Goal: Transaction & Acquisition: Purchase product/service

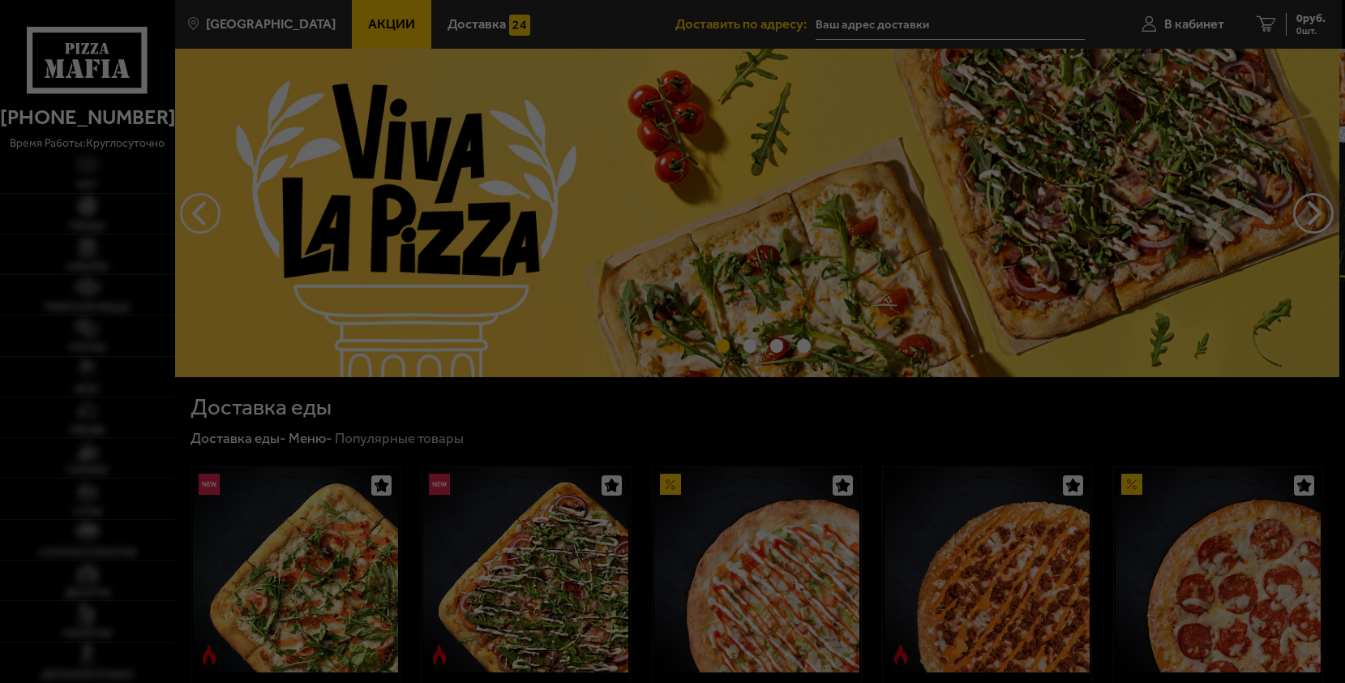
type input "[STREET_ADDRESS][PERSON_NAME]"
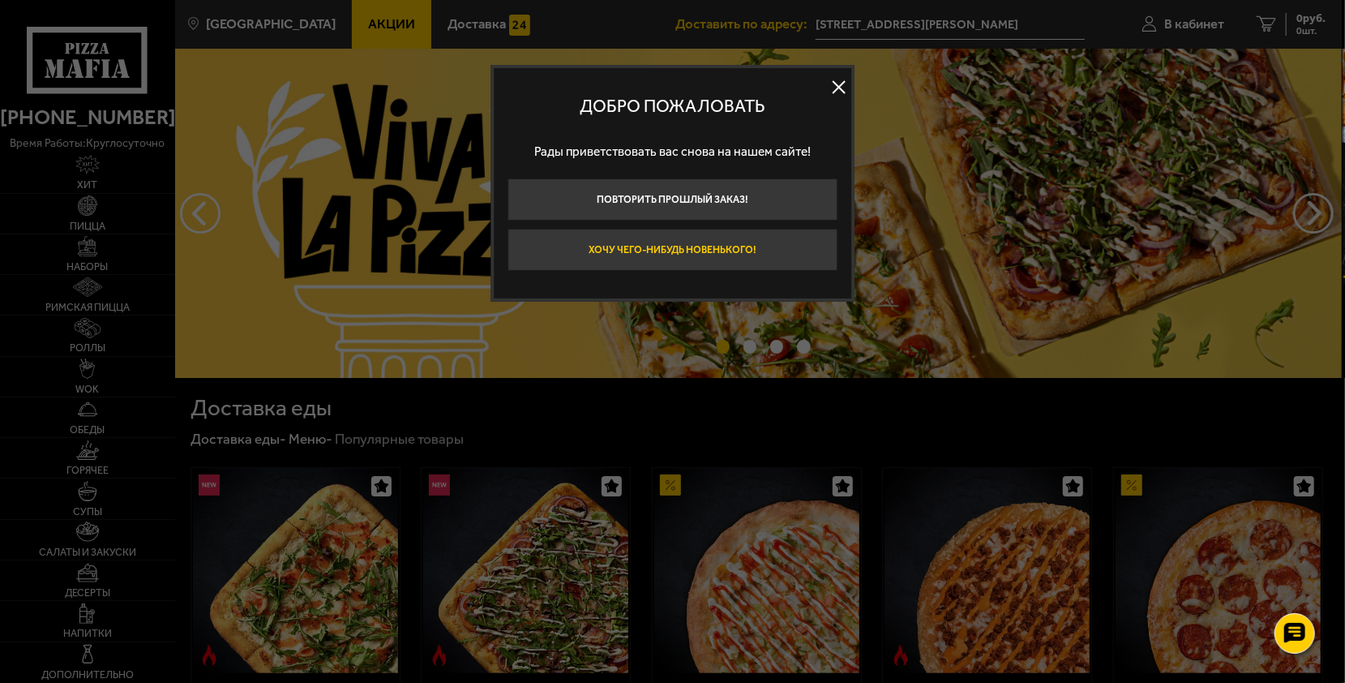
click at [723, 257] on button "Хочу чего-нибудь новенького!" at bounding box center [672, 250] width 330 height 42
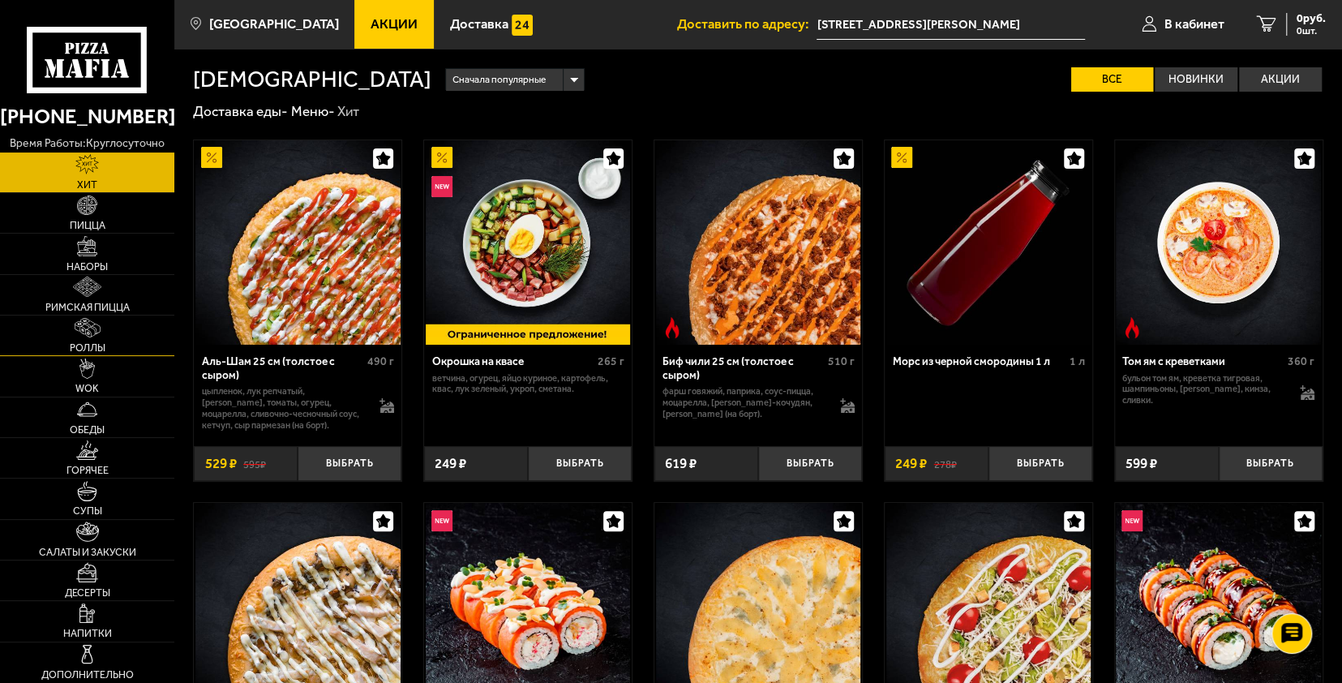
click at [79, 323] on img at bounding box center [88, 328] width 26 height 20
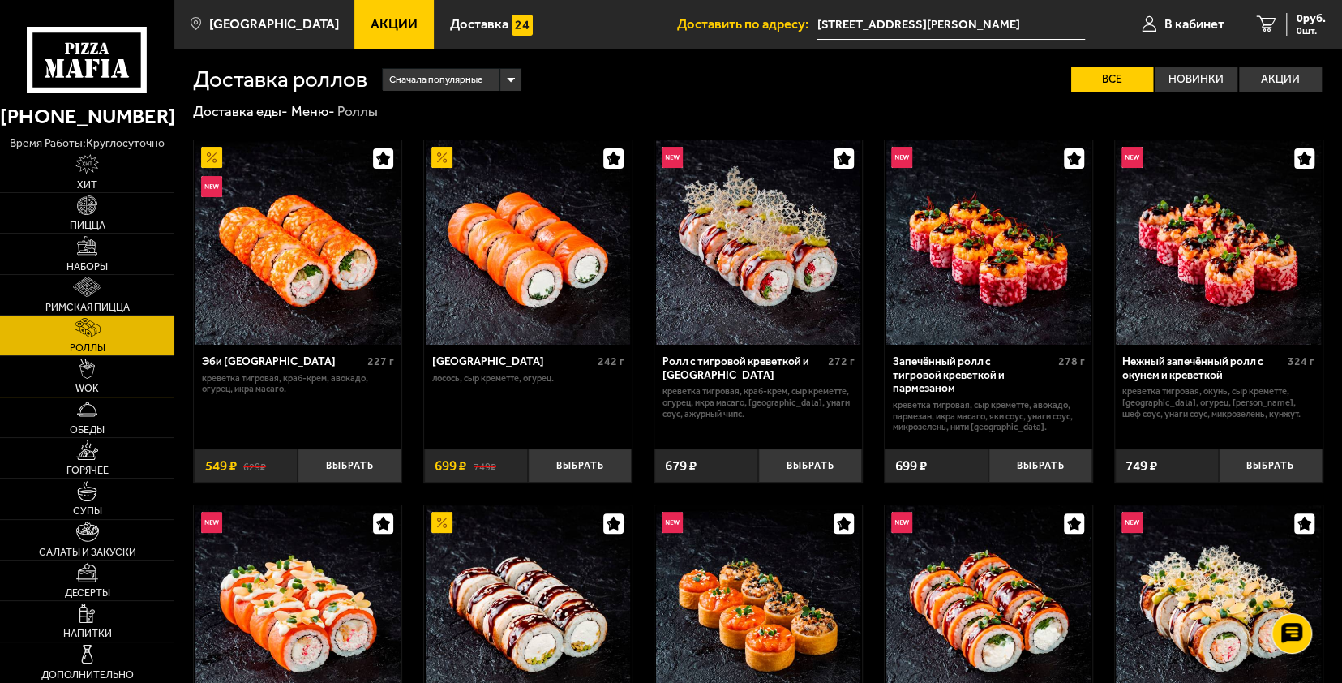
click at [82, 375] on img at bounding box center [86, 368] width 15 height 20
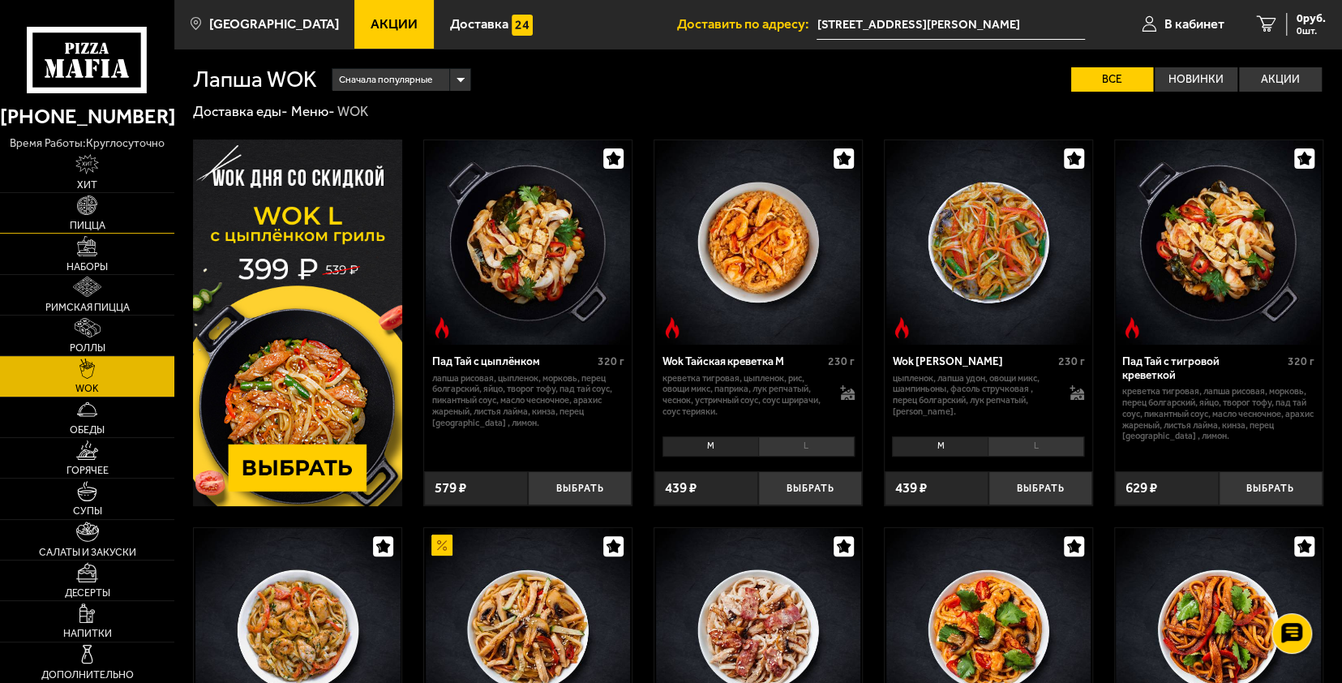
click at [102, 214] on link "Пицца" at bounding box center [87, 213] width 174 height 40
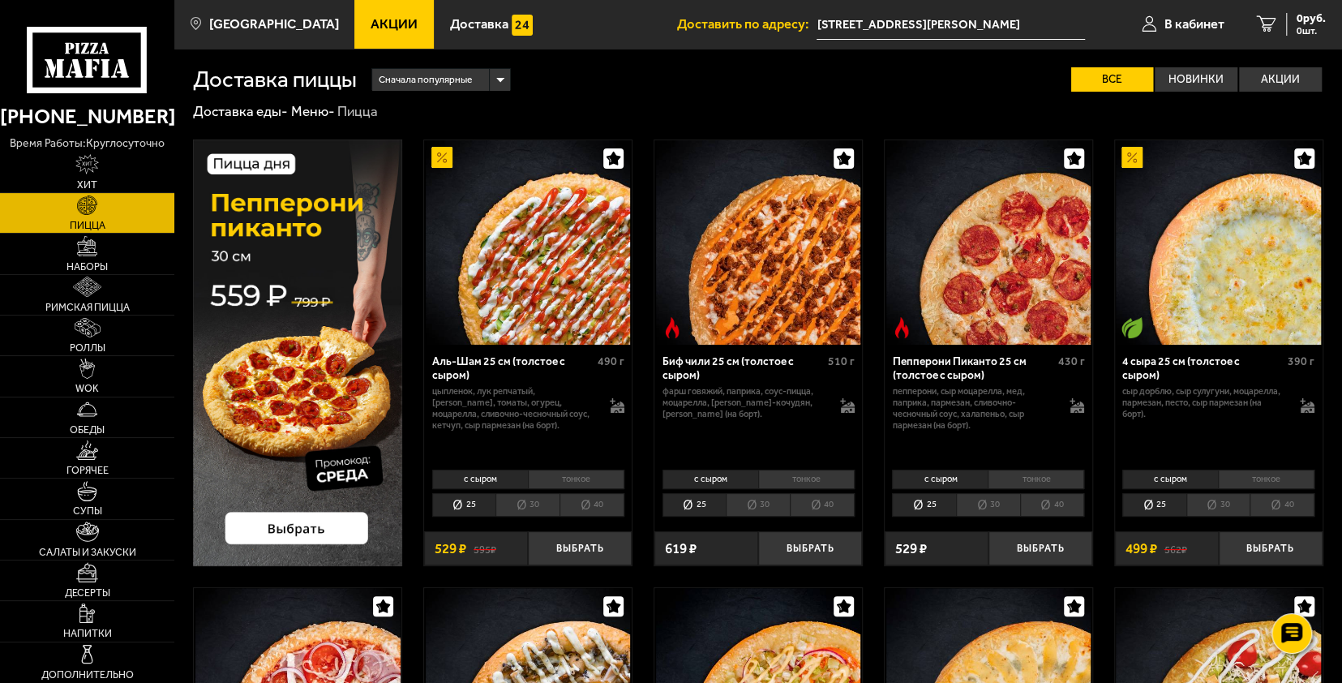
click at [438, 86] on span "Сначала популярные" at bounding box center [425, 79] width 93 height 27
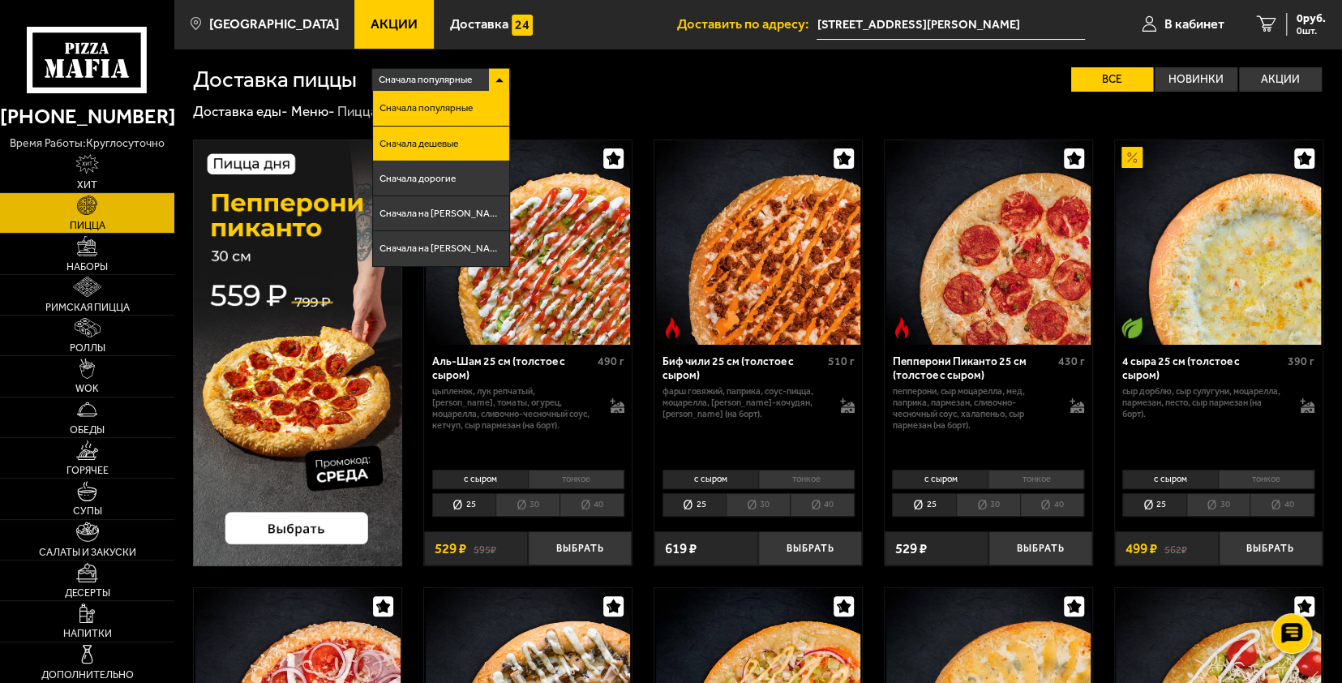
click at [446, 138] on li "Сначала дешевые" at bounding box center [441, 143] width 136 height 35
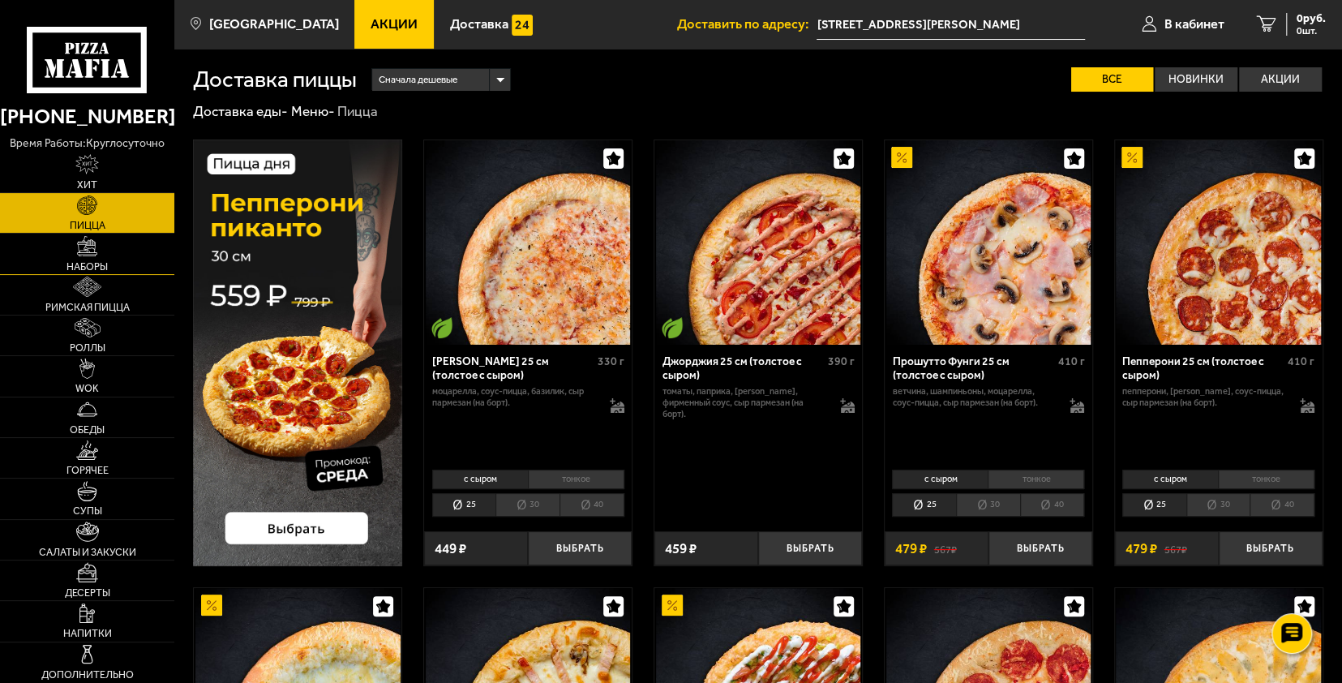
click at [92, 255] on img at bounding box center [87, 246] width 20 height 20
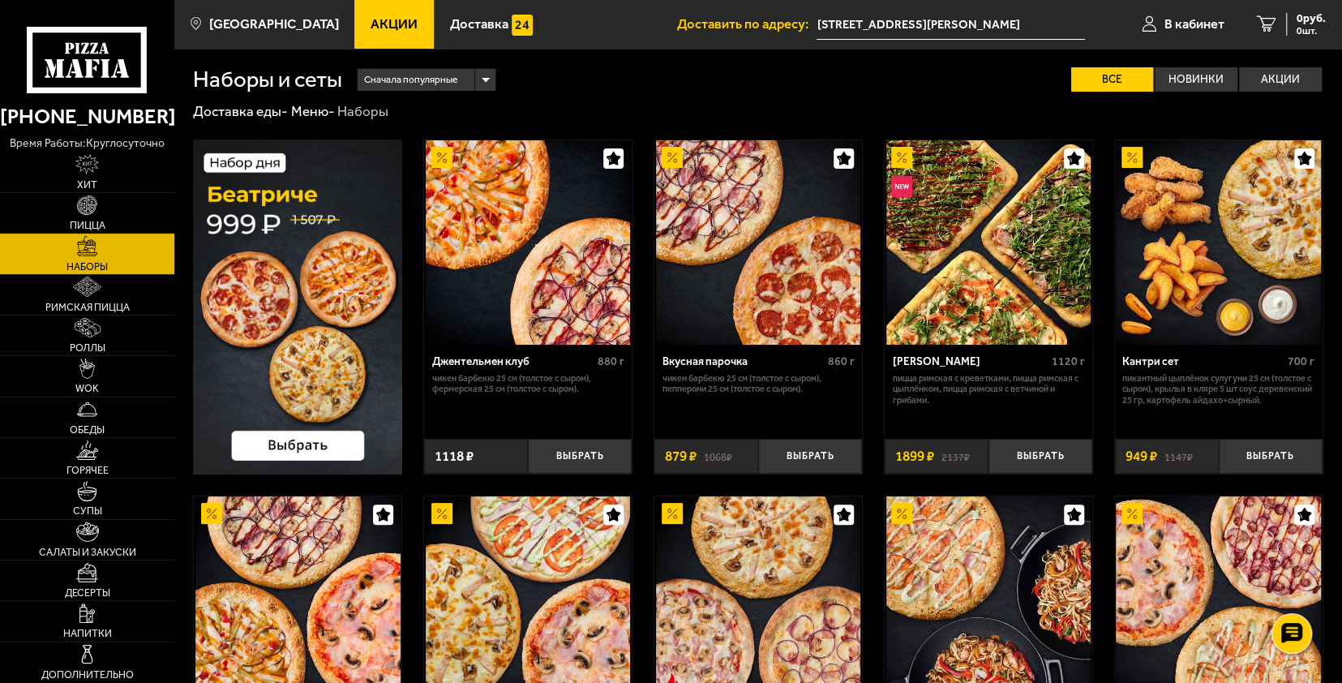
click at [422, 83] on span "Сначала популярные" at bounding box center [410, 79] width 93 height 27
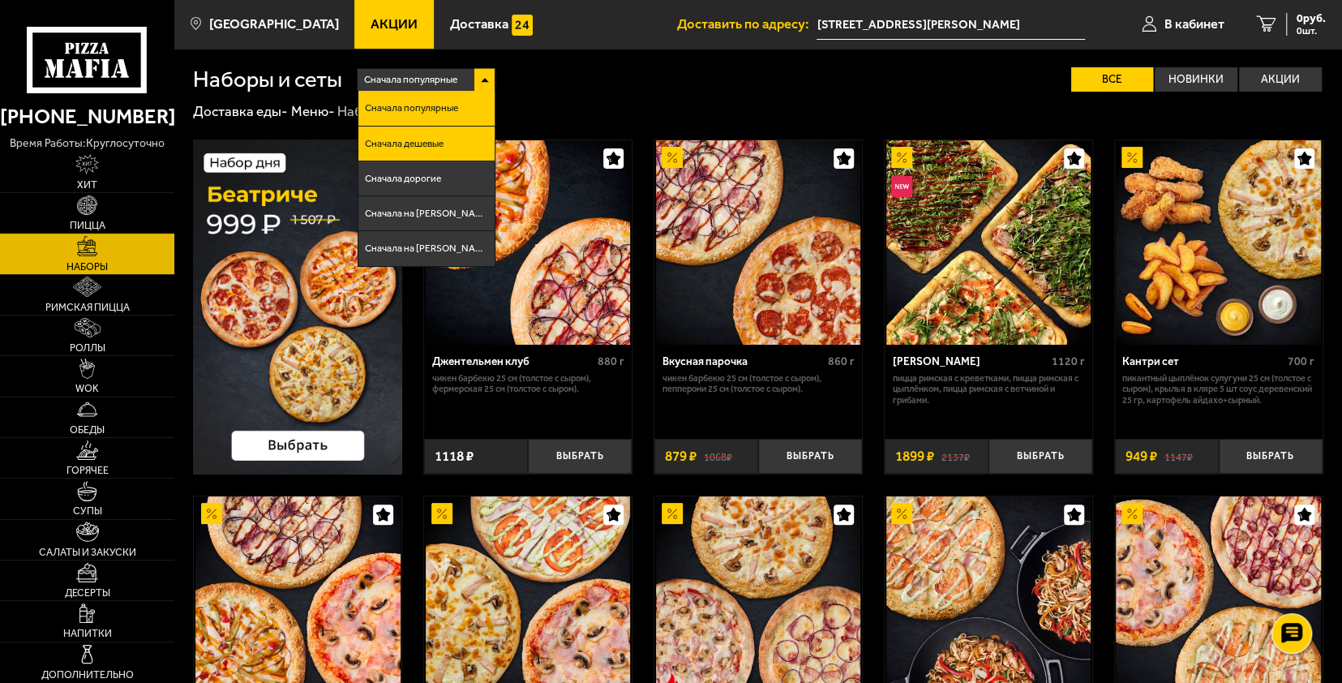
click at [422, 140] on span "Сначала дешевые" at bounding box center [404, 144] width 79 height 10
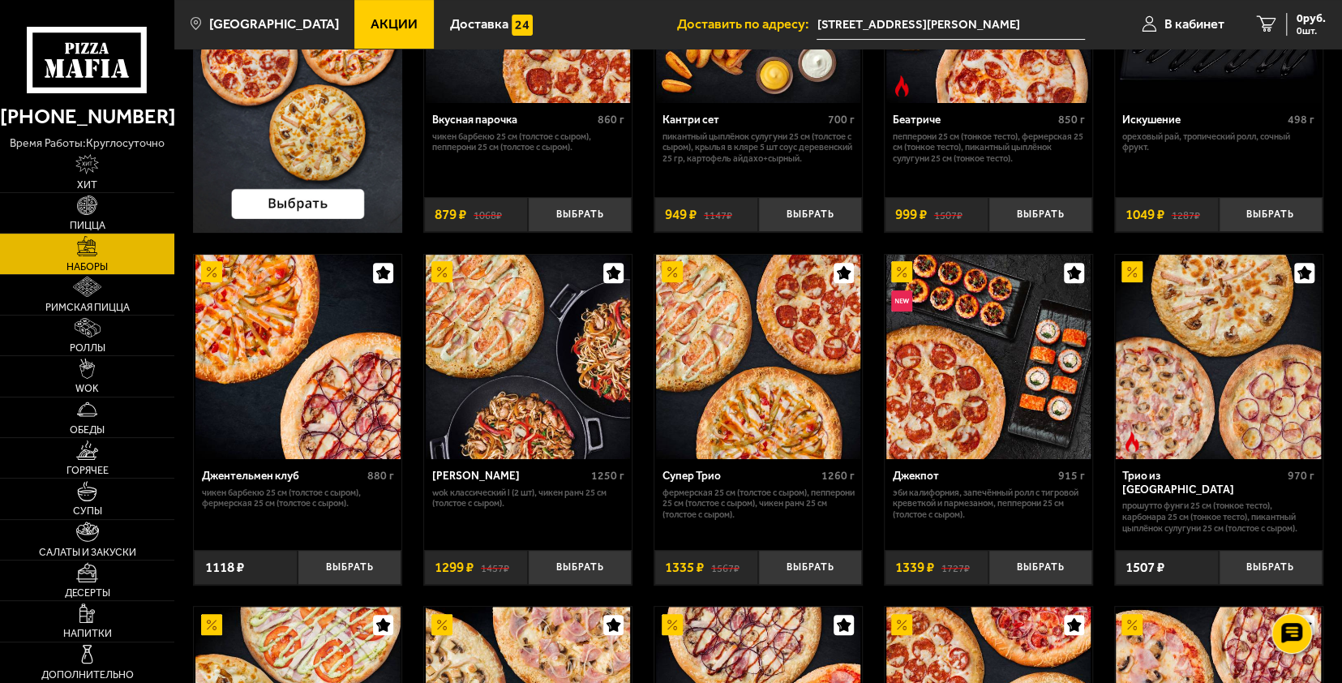
scroll to position [243, 0]
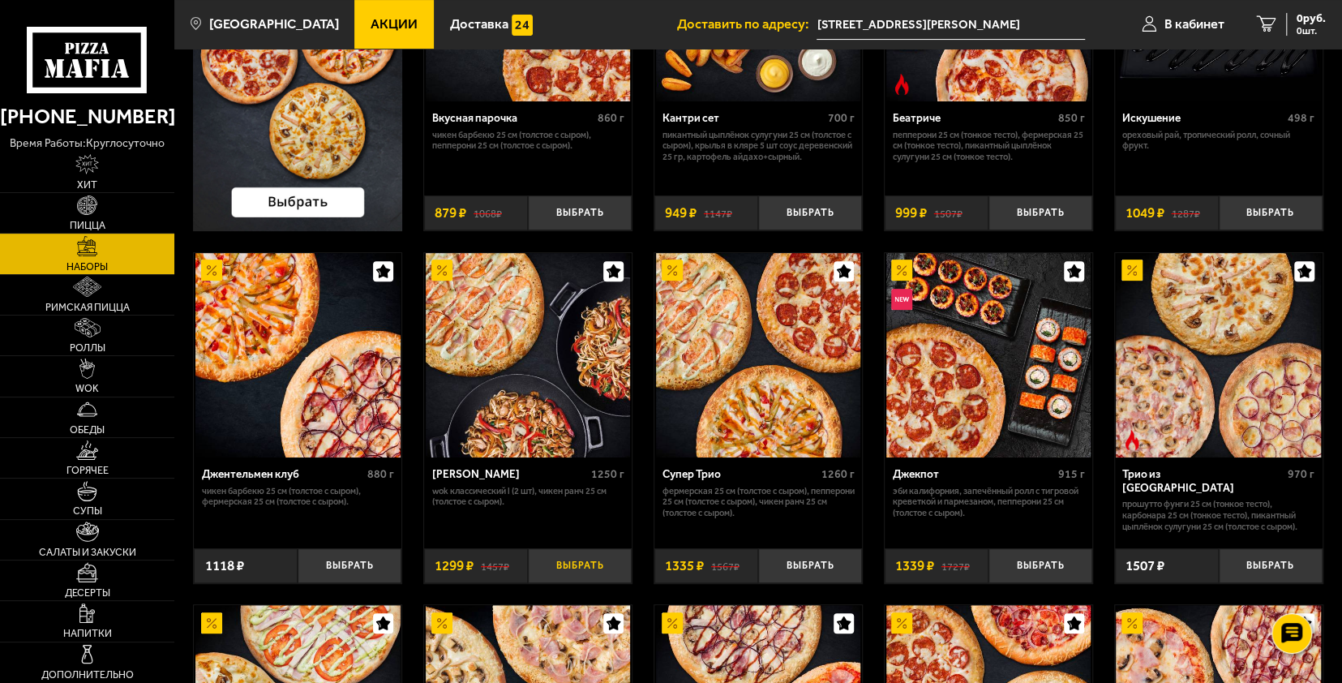
click at [564, 562] on button "Выбрать" at bounding box center [580, 565] width 104 height 34
click at [97, 608] on link "Напитки" at bounding box center [87, 621] width 174 height 40
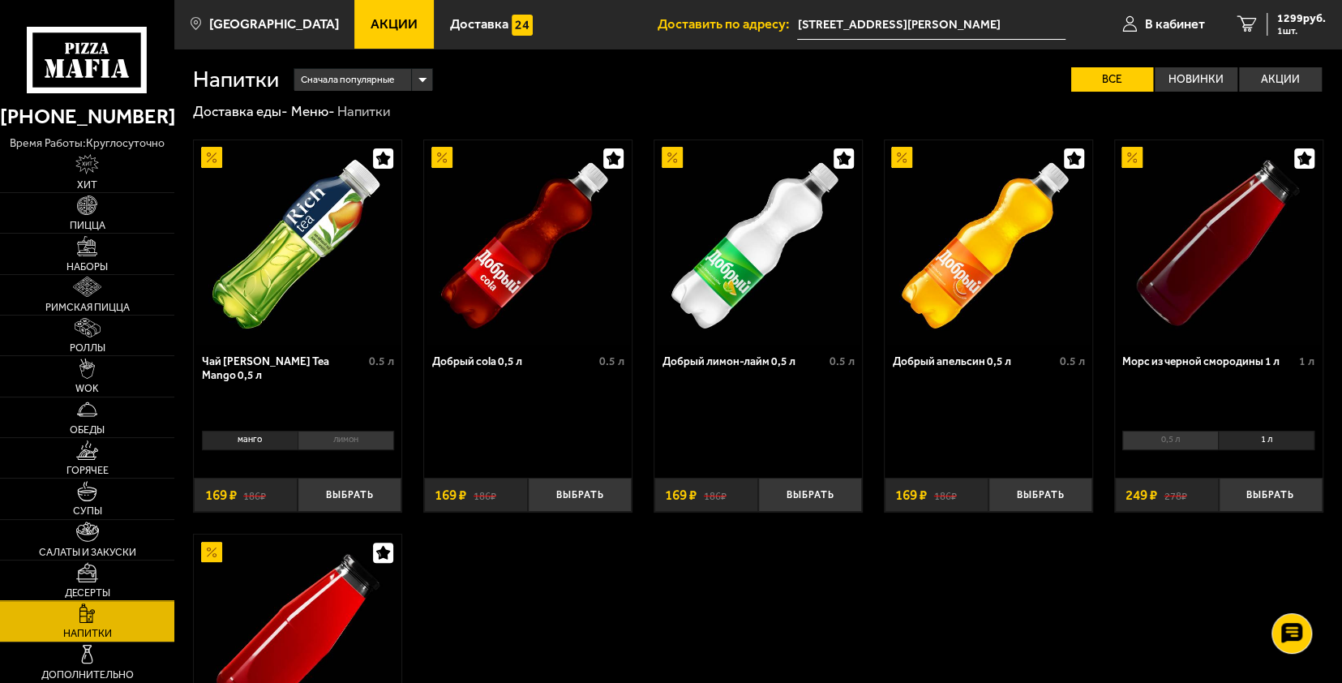
click at [98, 574] on img at bounding box center [87, 572] width 22 height 20
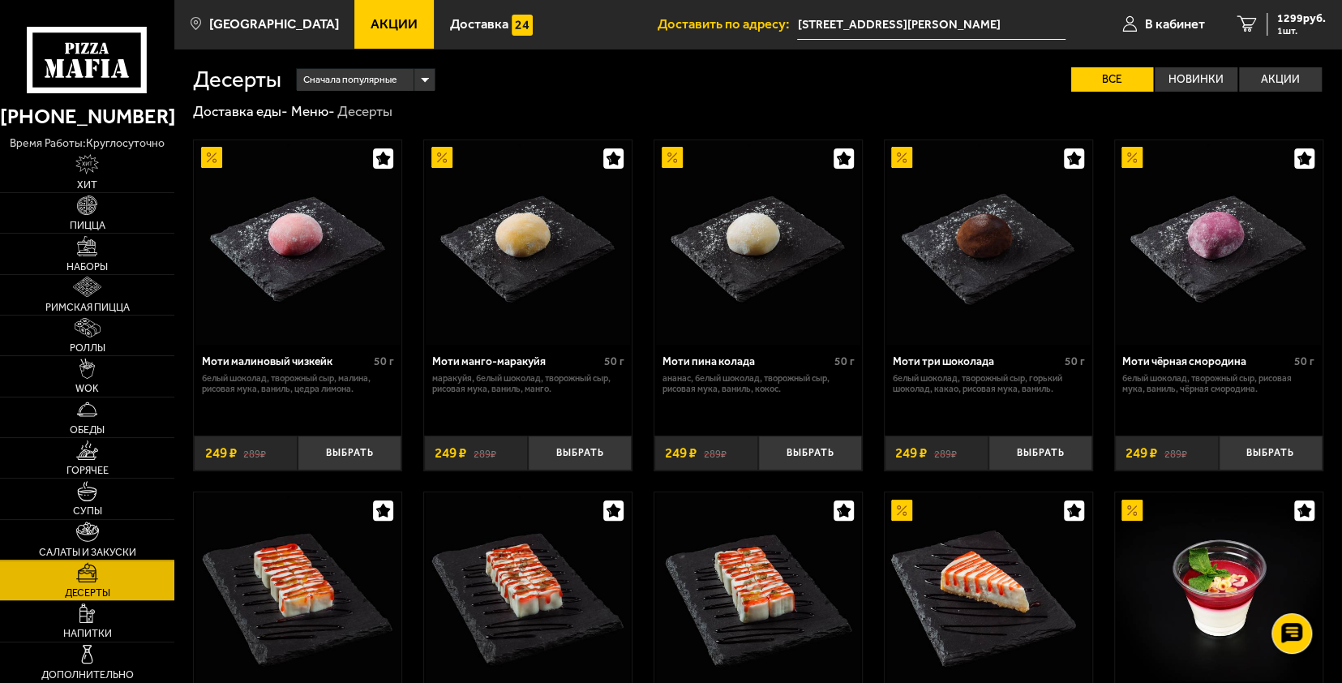
click at [117, 539] on link "Салаты и закуски" at bounding box center [87, 540] width 174 height 40
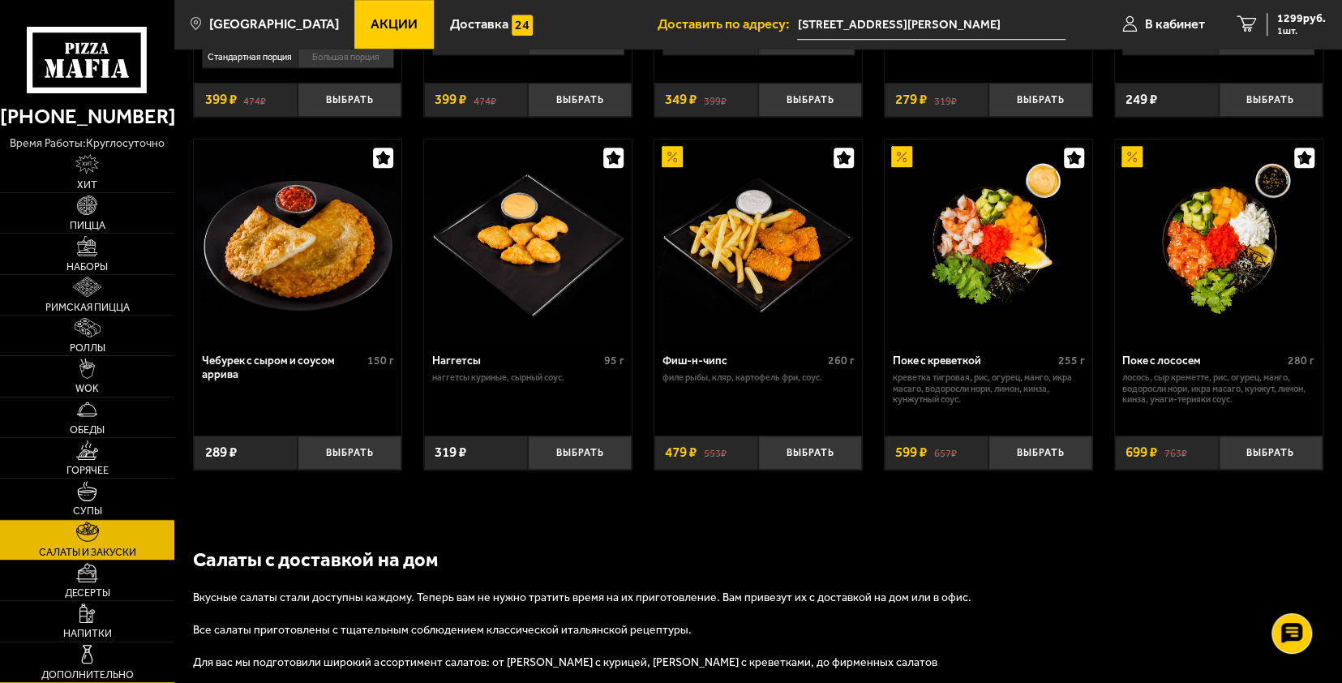
scroll to position [811, 0]
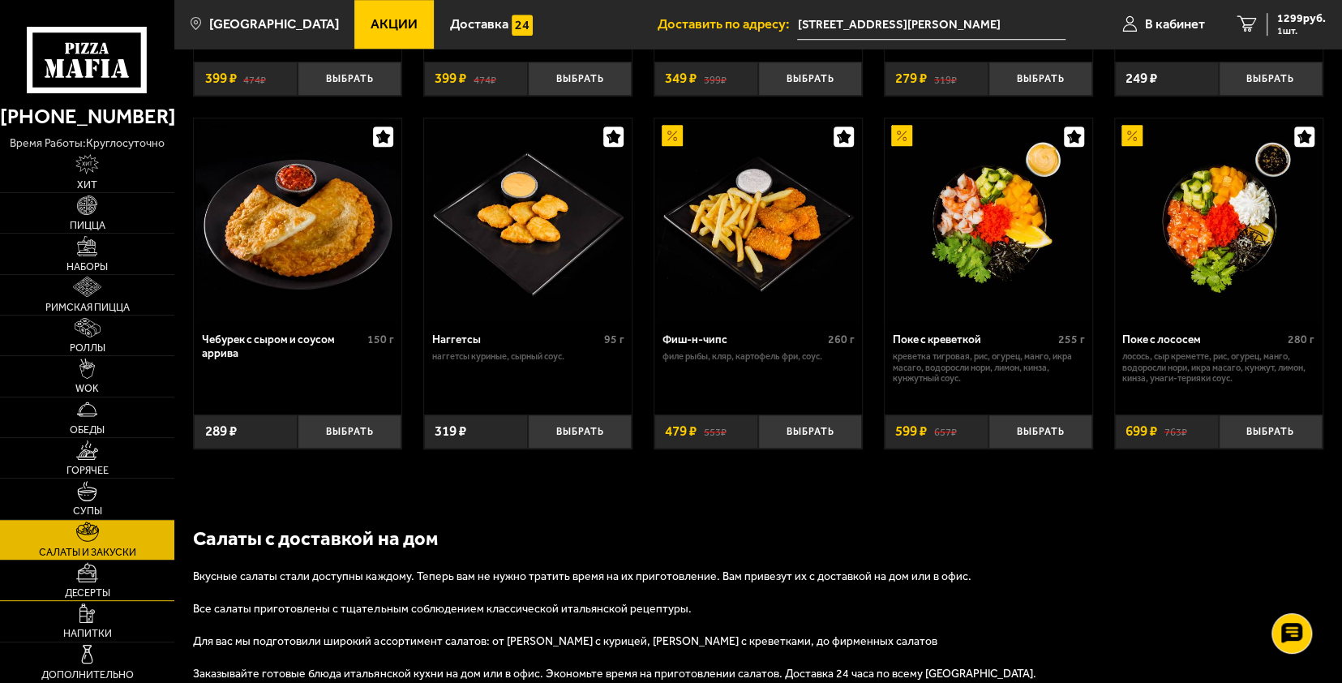
click at [88, 567] on img at bounding box center [87, 572] width 22 height 20
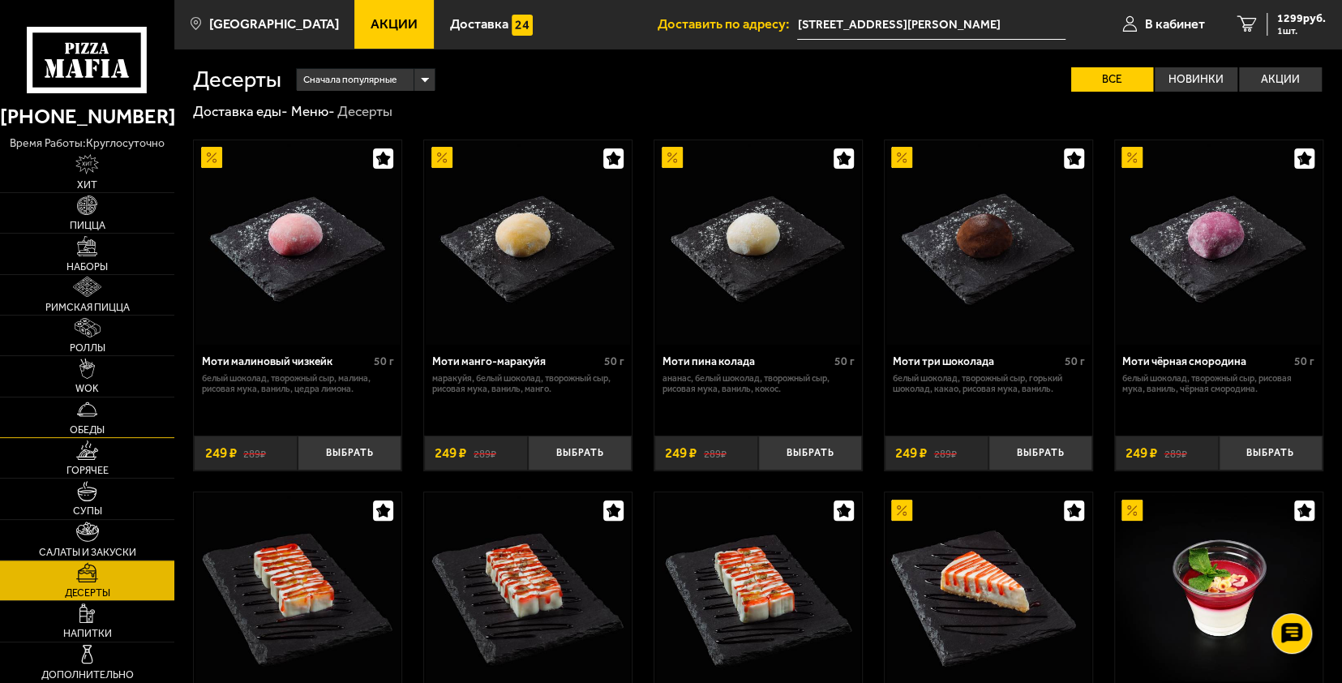
click at [105, 408] on link "Обеды" at bounding box center [87, 417] width 174 height 40
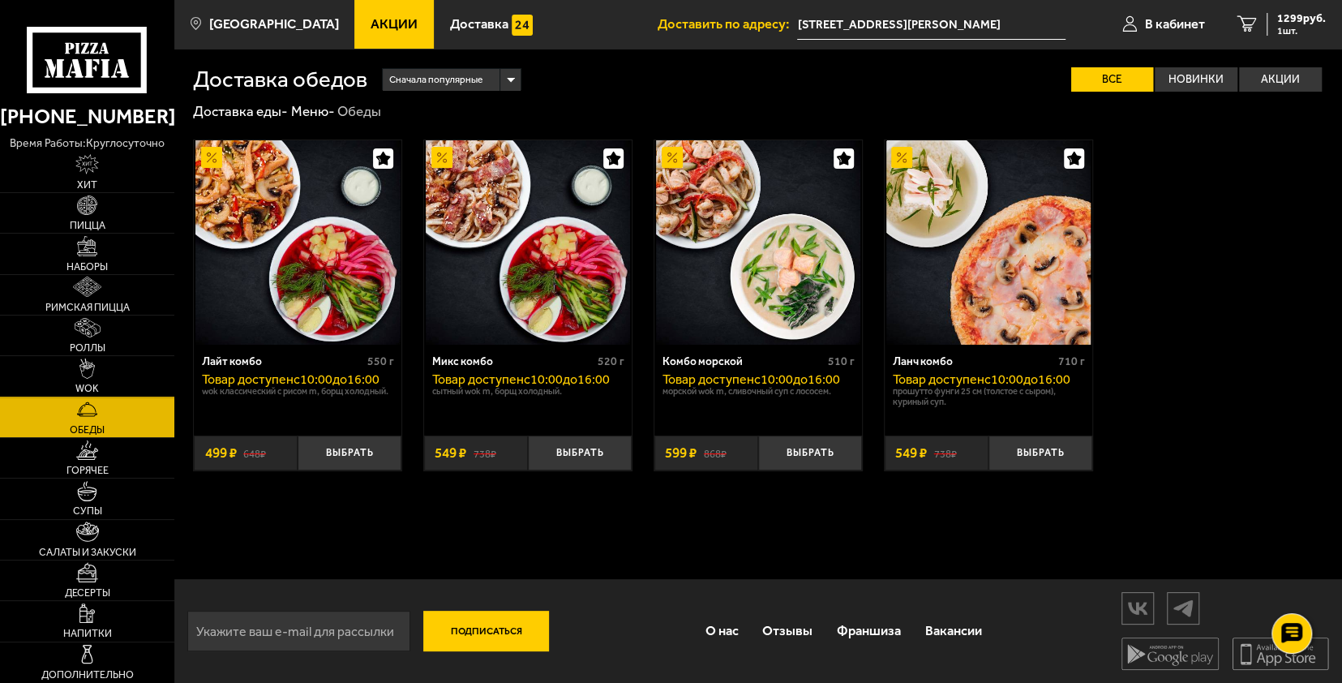
click at [90, 372] on img at bounding box center [86, 368] width 15 height 20
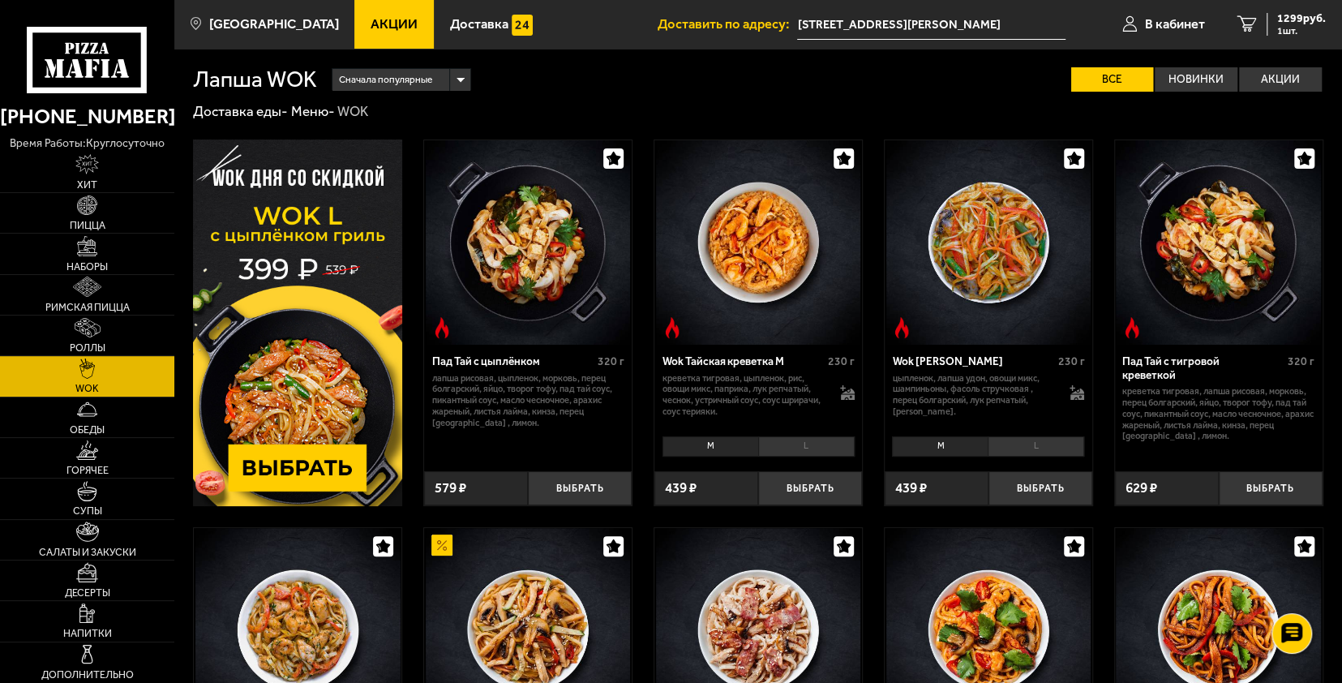
click at [398, 83] on span "Сначала популярные" at bounding box center [385, 79] width 93 height 27
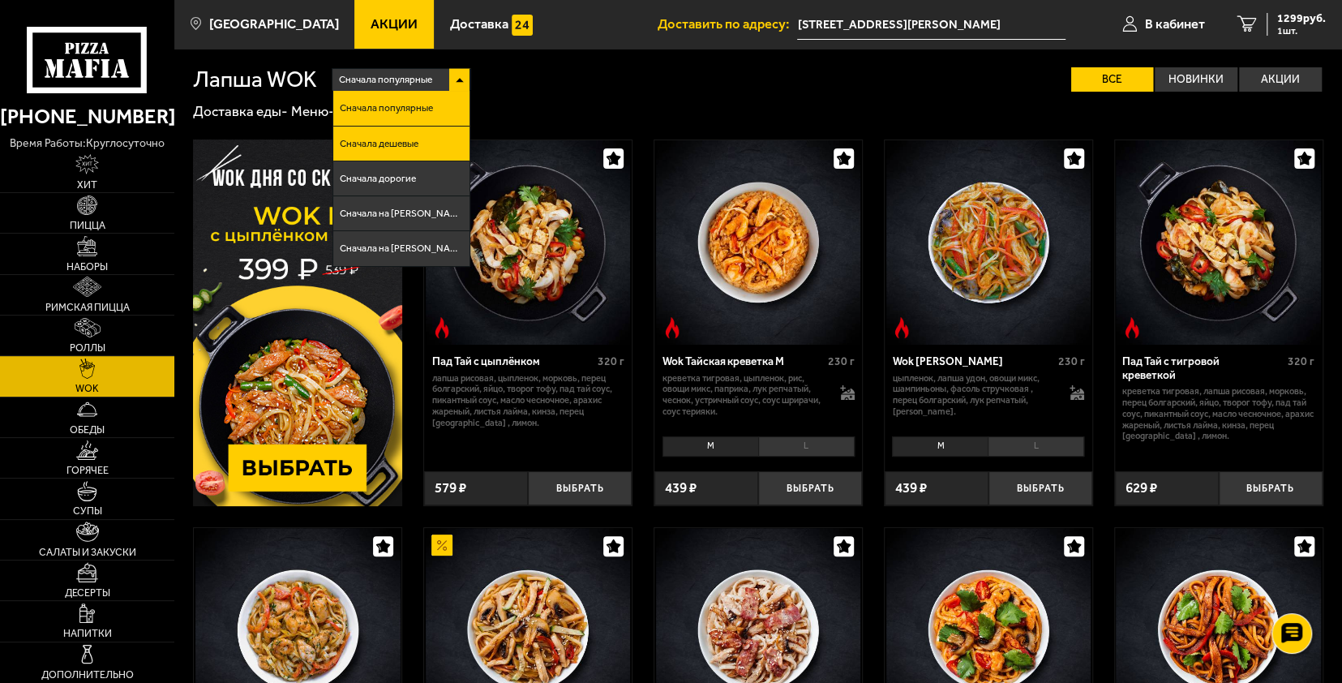
click at [407, 144] on span "Сначала дешевые" at bounding box center [379, 144] width 79 height 10
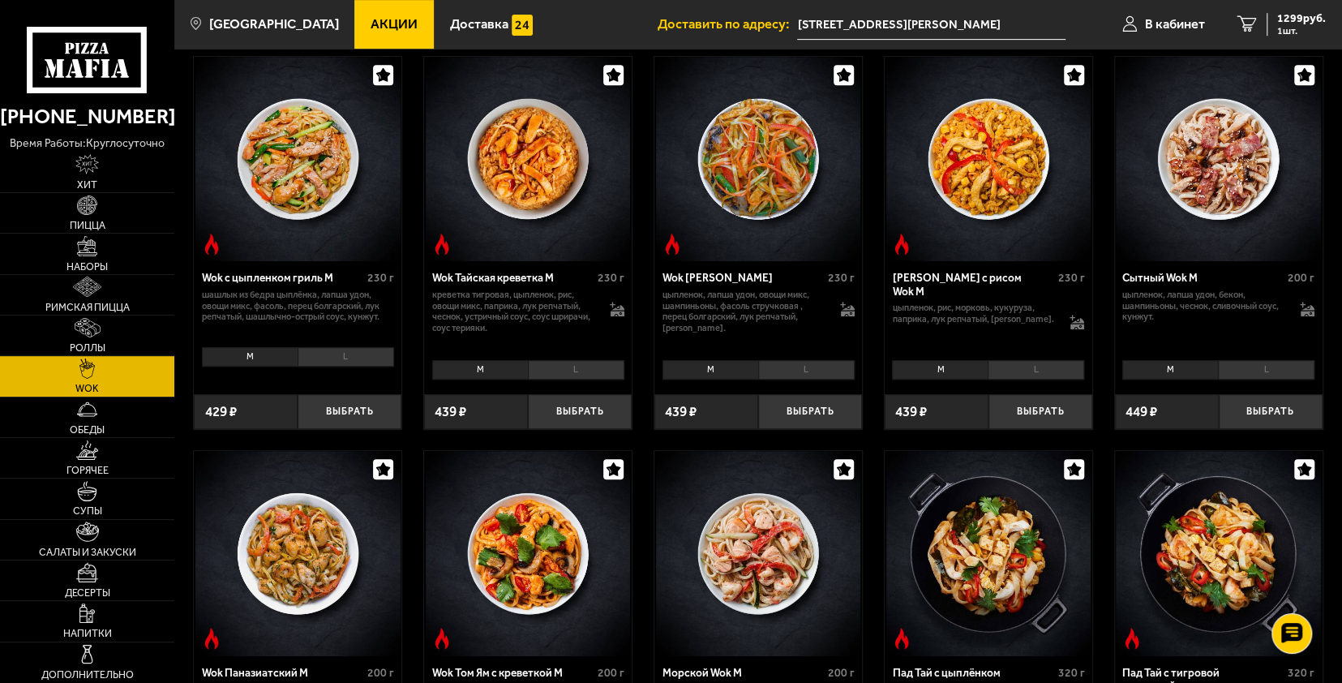
scroll to position [465, 0]
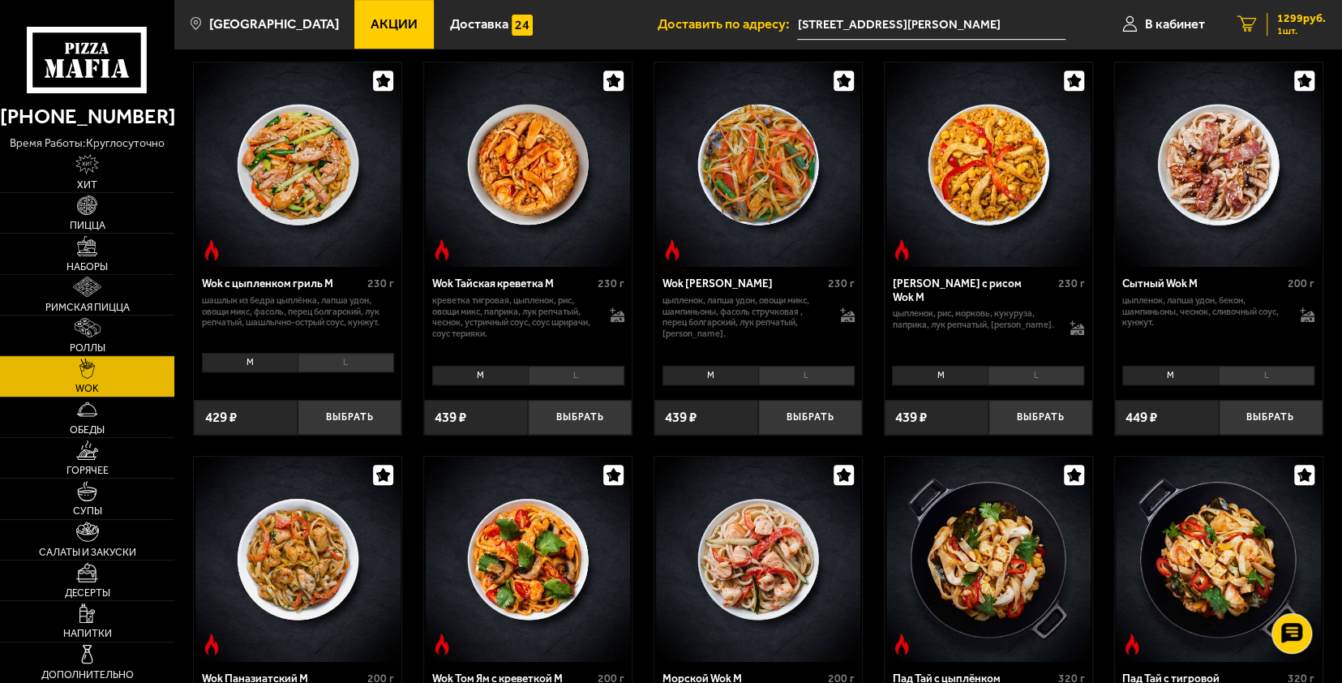
click at [1274, 24] on div "1299 руб. 1 шт." at bounding box center [1295, 24] width 59 height 23
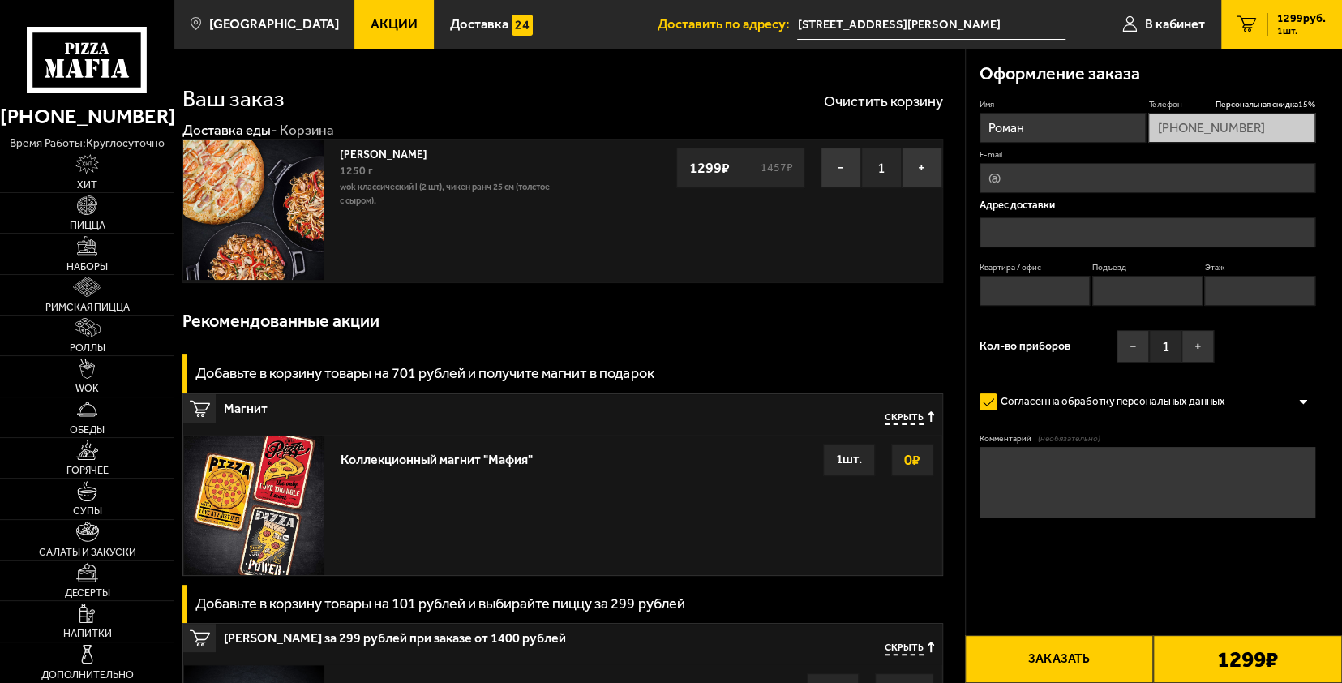
type input "[STREET_ADDRESS][PERSON_NAME]"
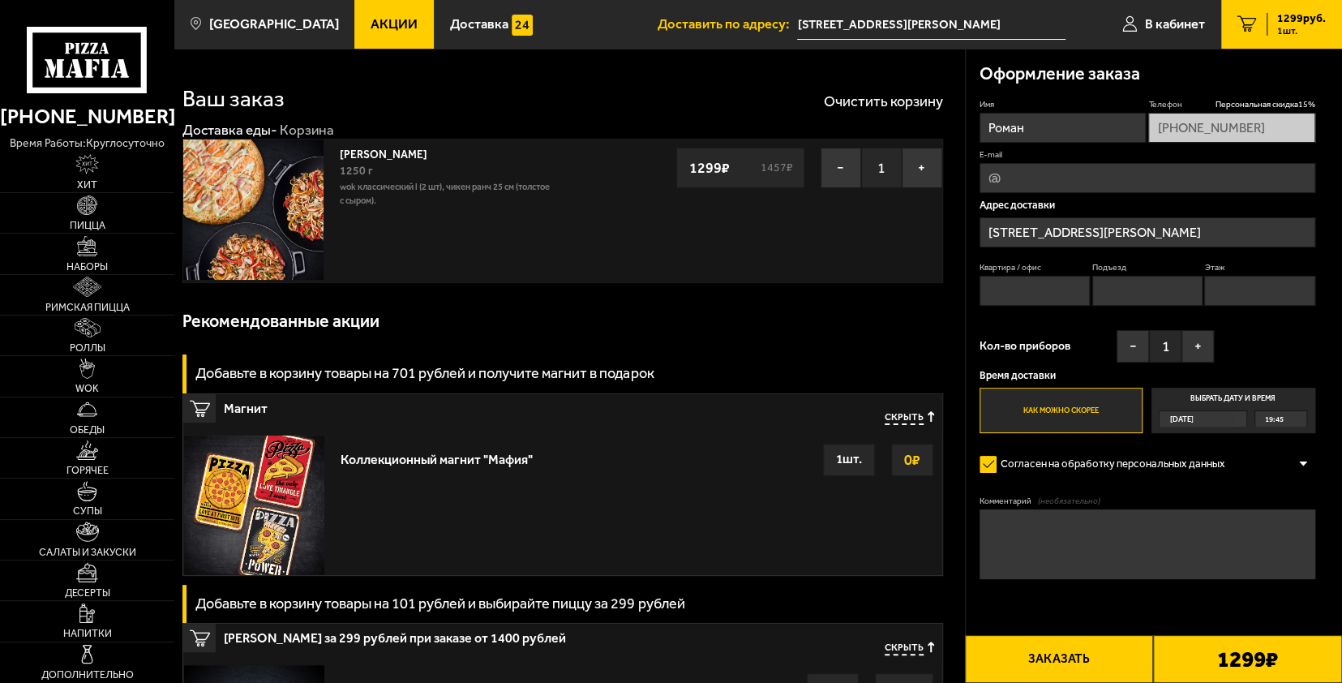
click at [1041, 284] on input "Квартира / офис" at bounding box center [1034, 291] width 110 height 30
type input "3"
click at [1126, 287] on input "Подъезд" at bounding box center [1147, 291] width 110 height 30
type input "1"
click at [1219, 284] on input "Этаж" at bounding box center [1259, 291] width 110 height 30
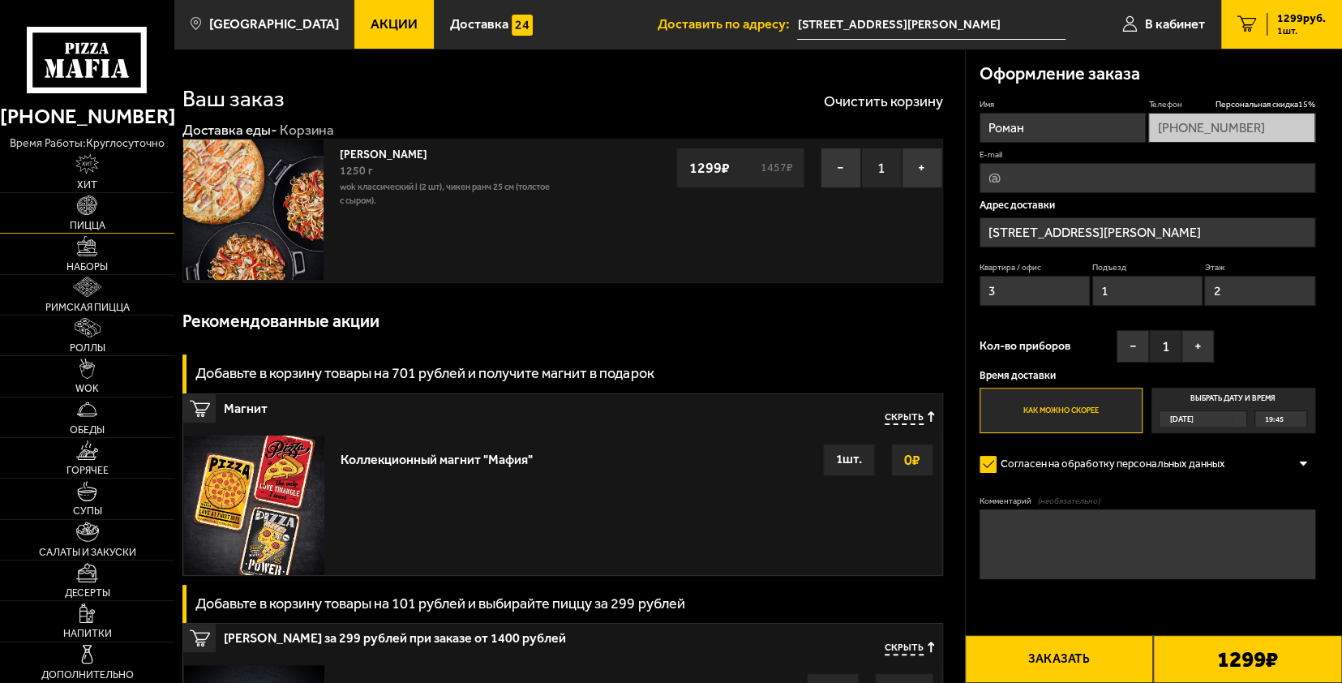
type input "2"
click at [100, 226] on span "Пицца" at bounding box center [88, 225] width 36 height 11
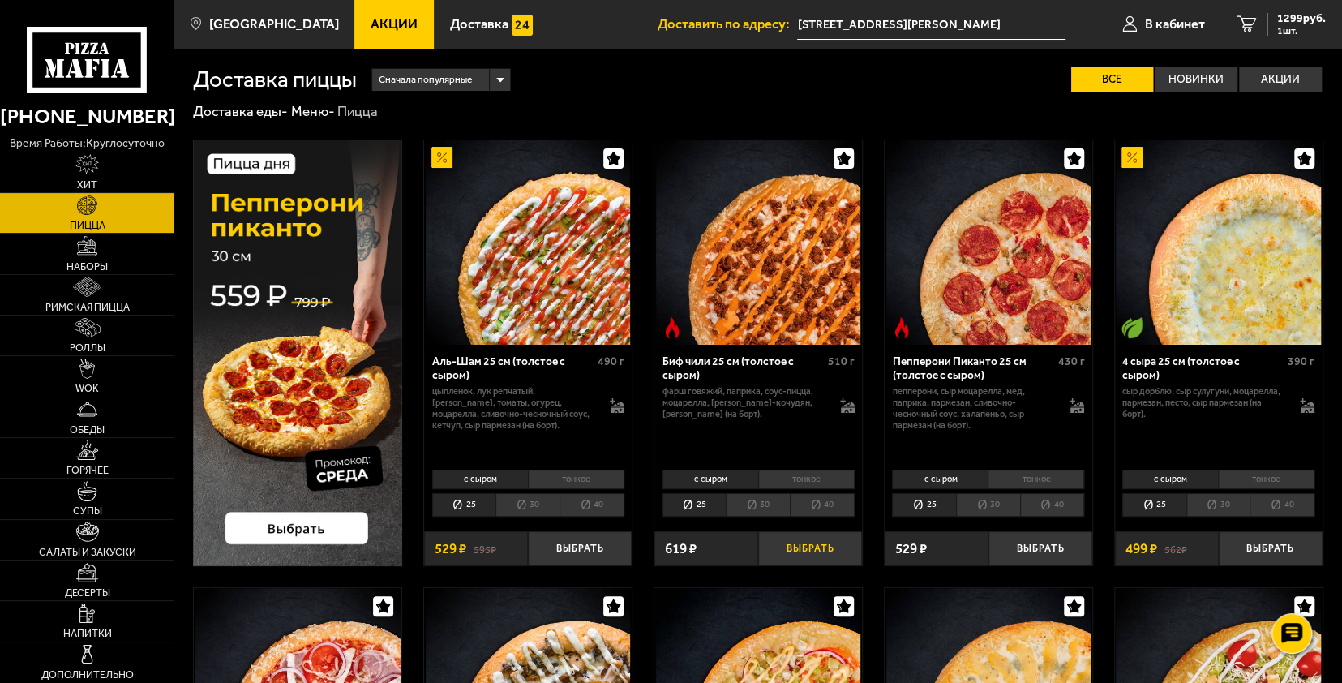
click at [788, 546] on button "Выбрать" at bounding box center [810, 548] width 104 height 34
click at [1296, 23] on span "1825 руб." at bounding box center [1301, 18] width 49 height 11
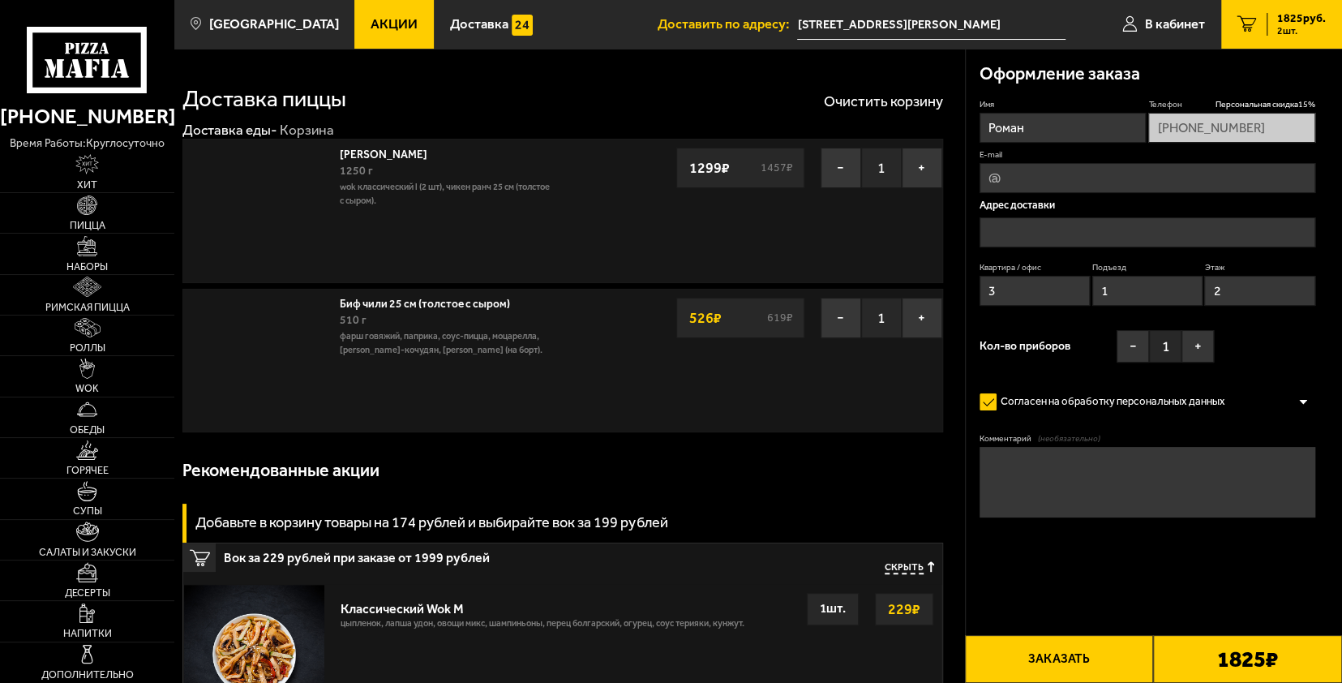
type input "[STREET_ADDRESS][PERSON_NAME]"
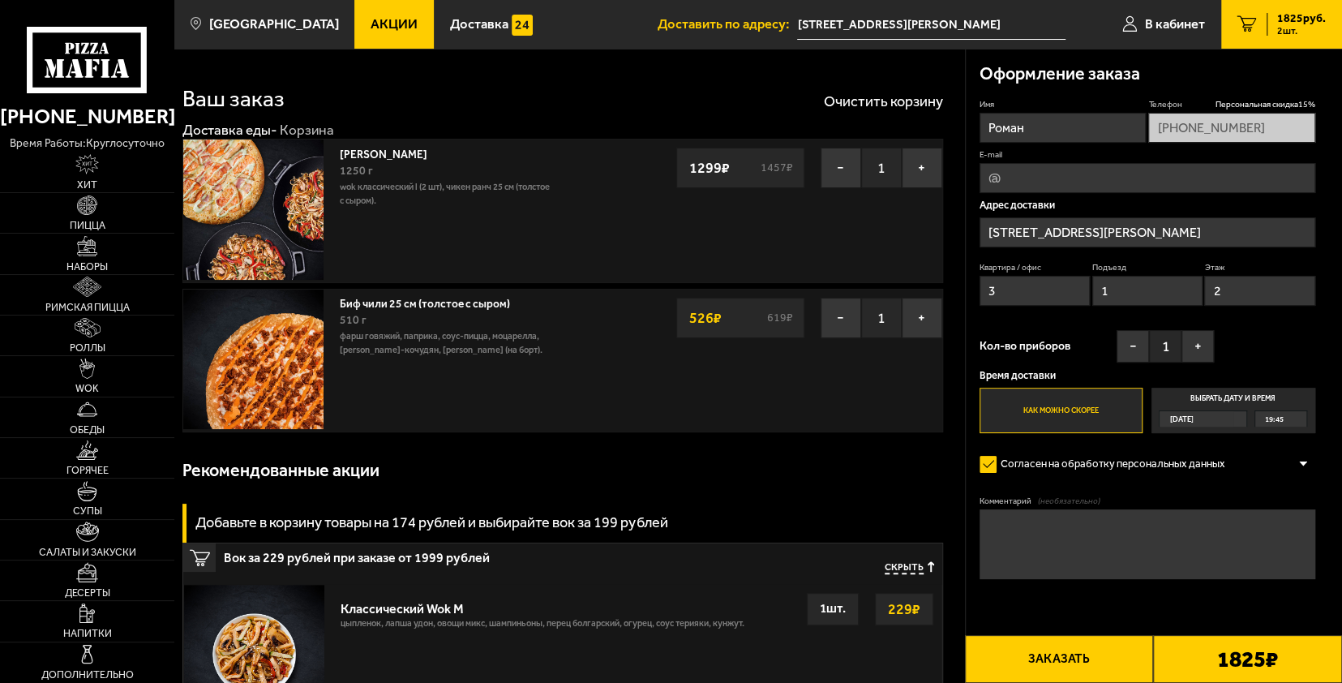
click at [1025, 177] on input "E-mail" at bounding box center [1147, 178] width 336 height 30
type input "misterjackal_2@mail.ru"
click at [840, 159] on button "−" at bounding box center [840, 168] width 41 height 41
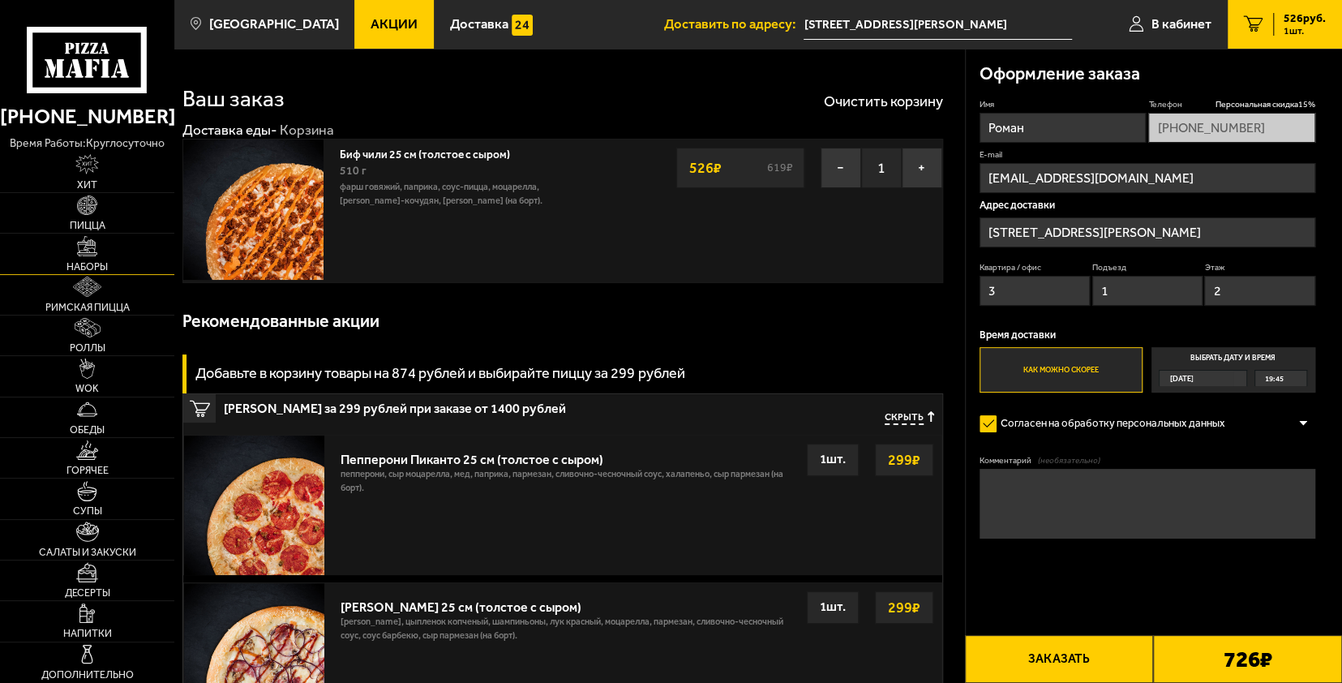
click at [79, 242] on img at bounding box center [87, 246] width 20 height 20
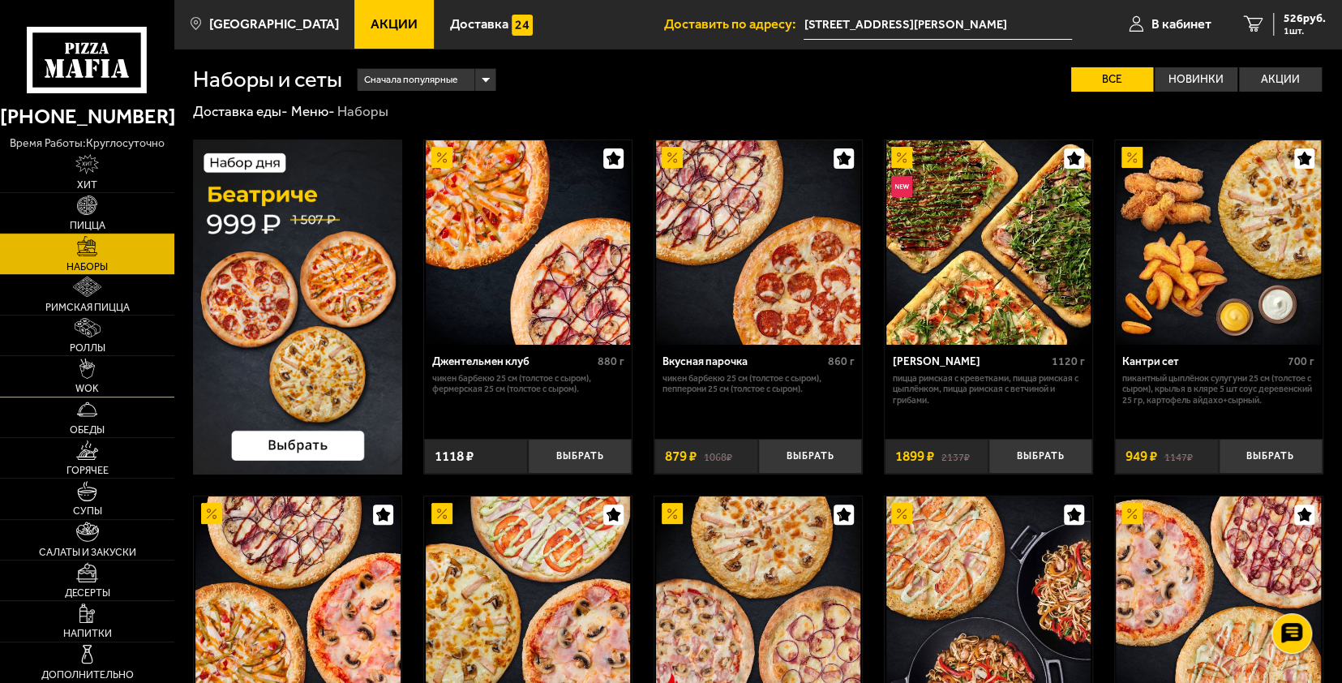
click at [102, 357] on link "WOK" at bounding box center [87, 376] width 174 height 40
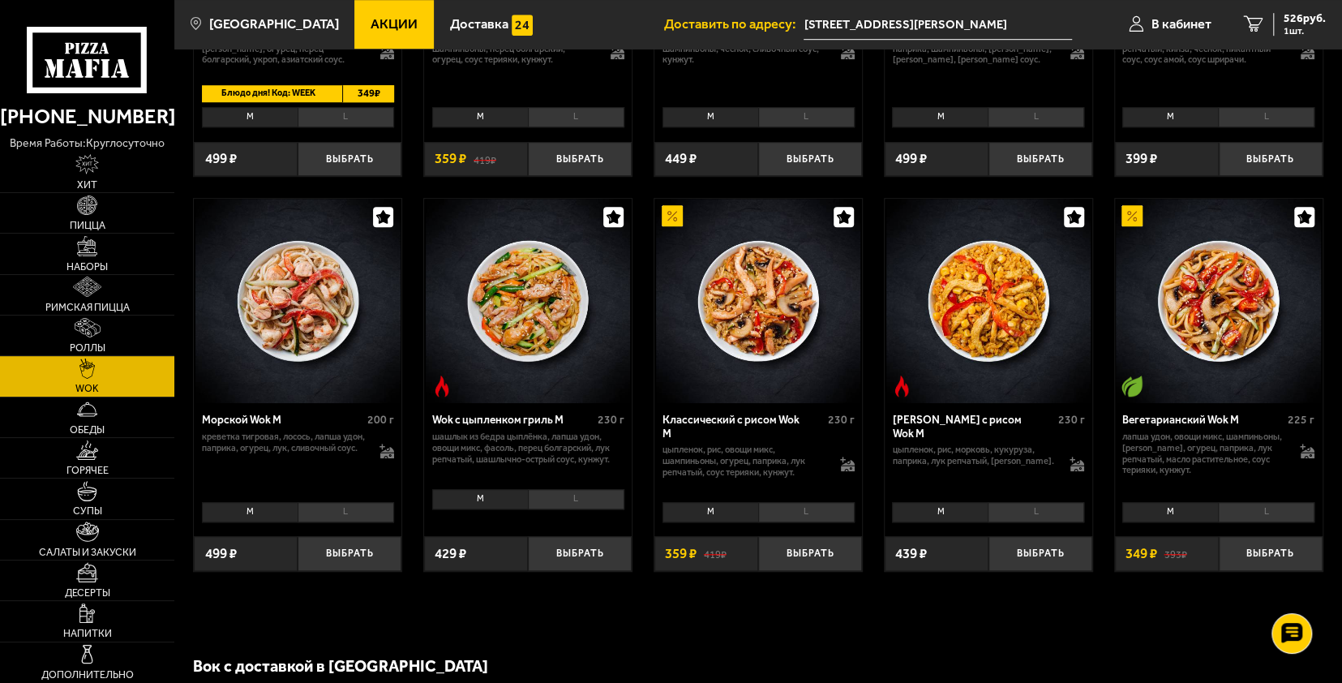
scroll to position [730, 0]
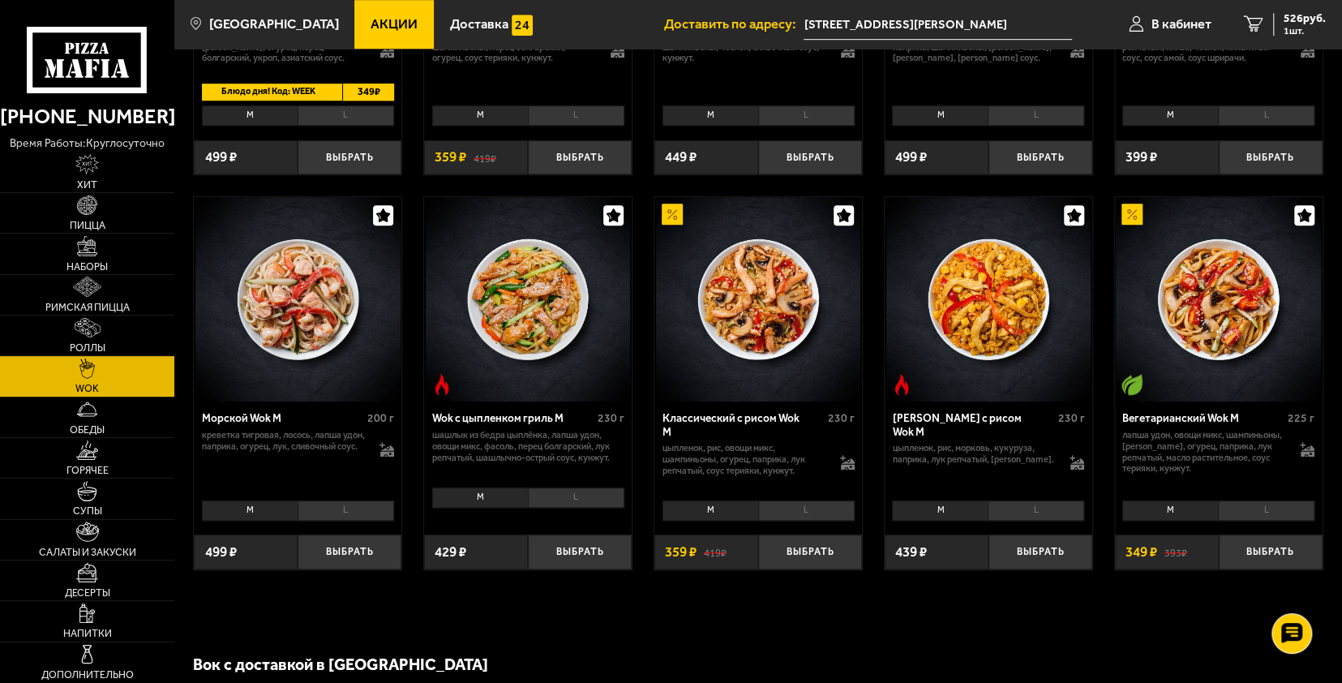
click at [568, 495] on li "L" at bounding box center [576, 497] width 96 height 20
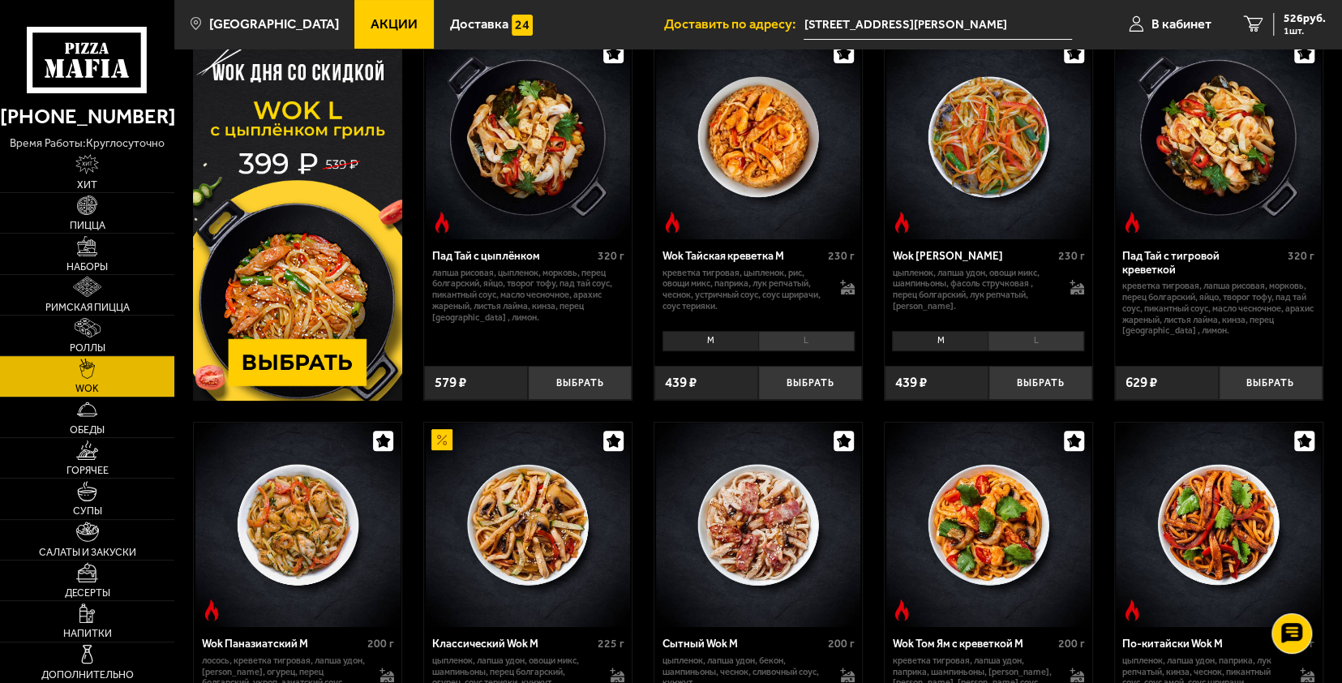
scroll to position [81, 0]
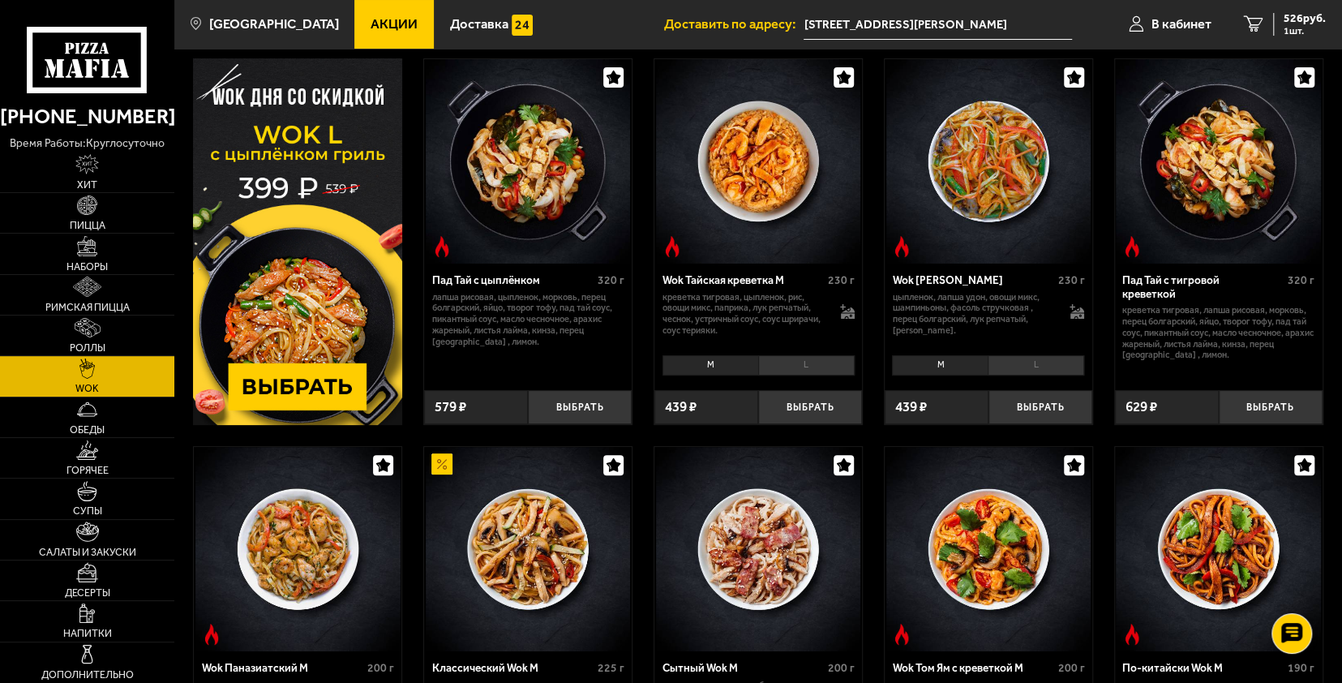
click at [313, 387] on img at bounding box center [297, 241] width 209 height 366
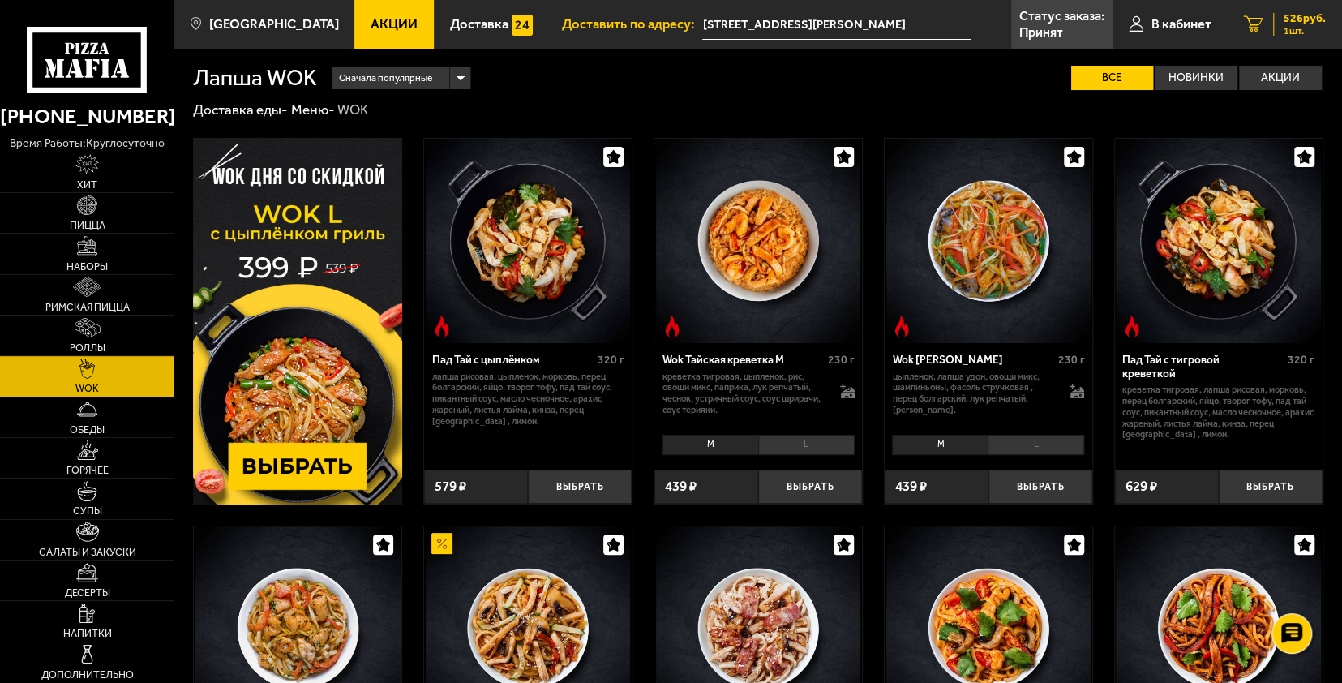
scroll to position [0, 0]
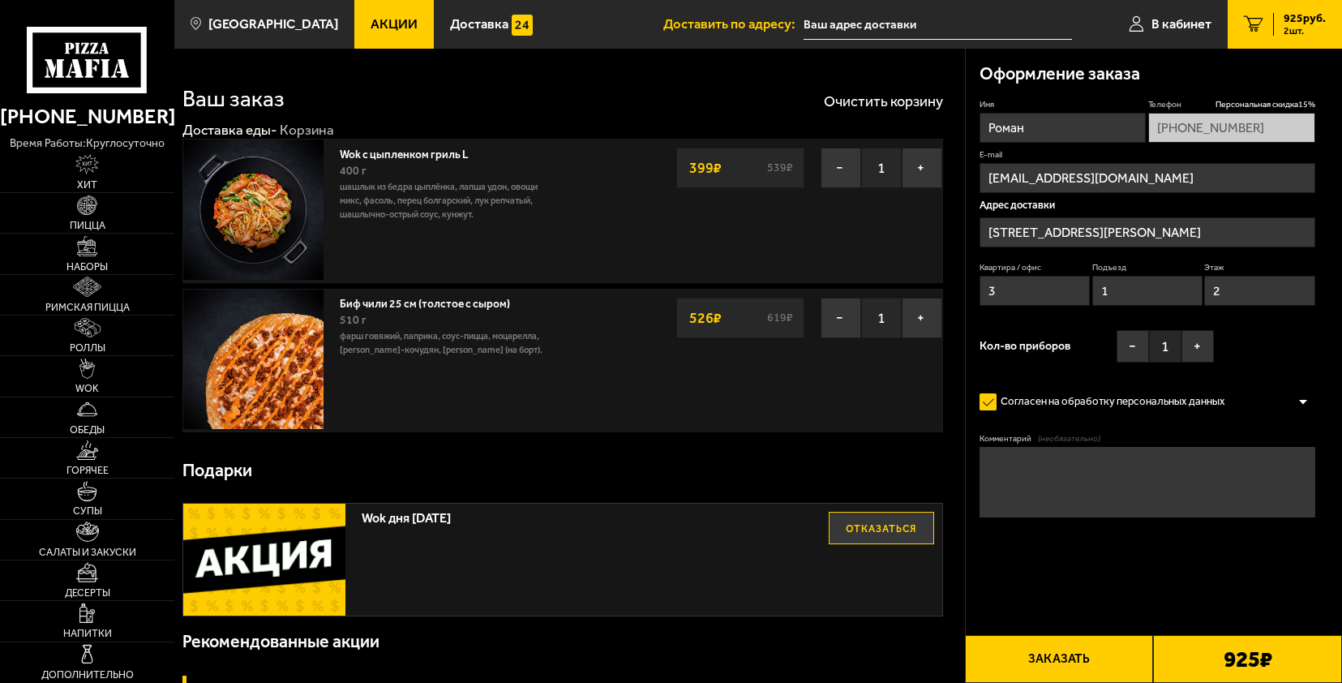
type input "[STREET_ADDRESS][PERSON_NAME]"
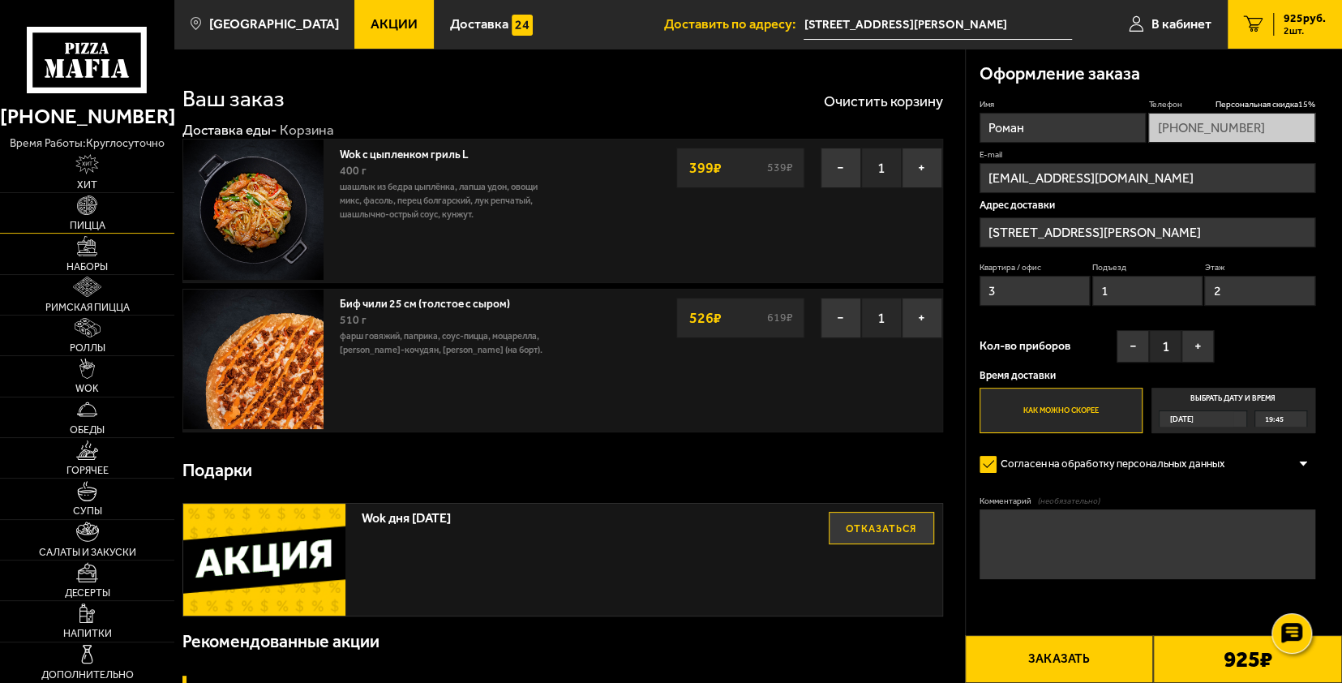
click at [97, 211] on link "Пицца" at bounding box center [87, 213] width 174 height 40
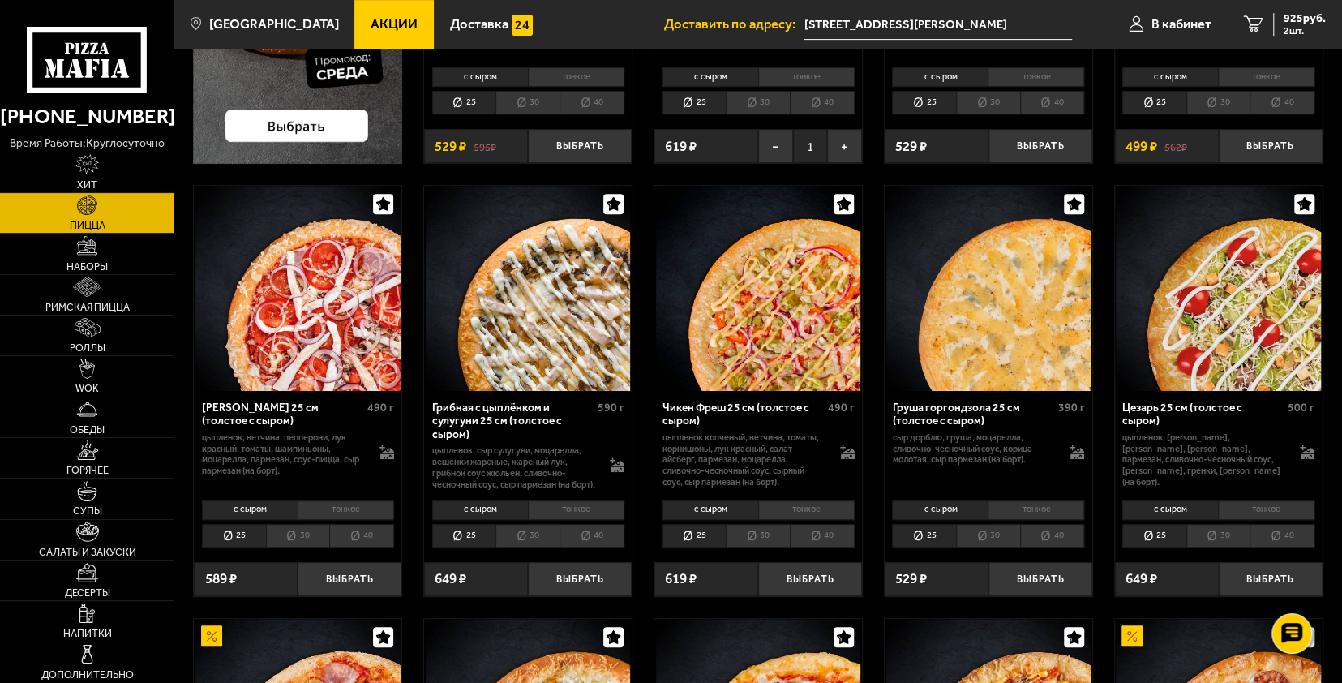
scroll to position [405, 0]
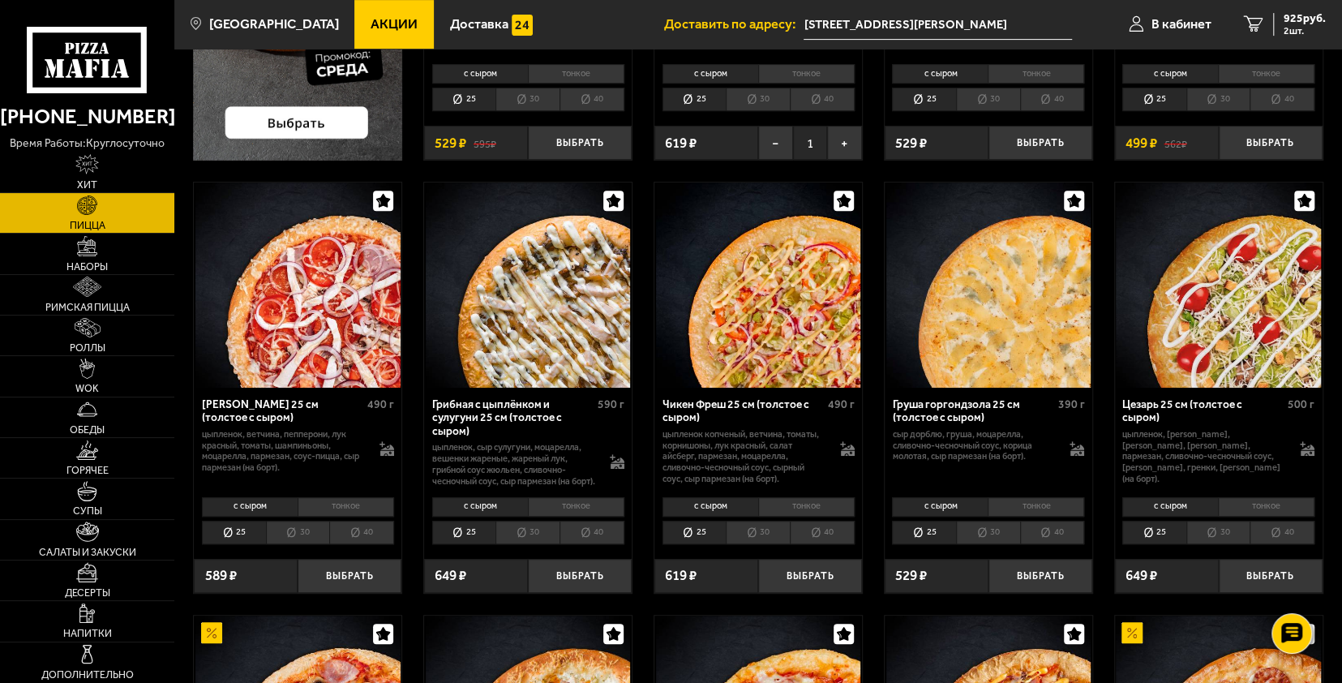
click at [763, 541] on li "30" at bounding box center [758, 532] width 64 height 24
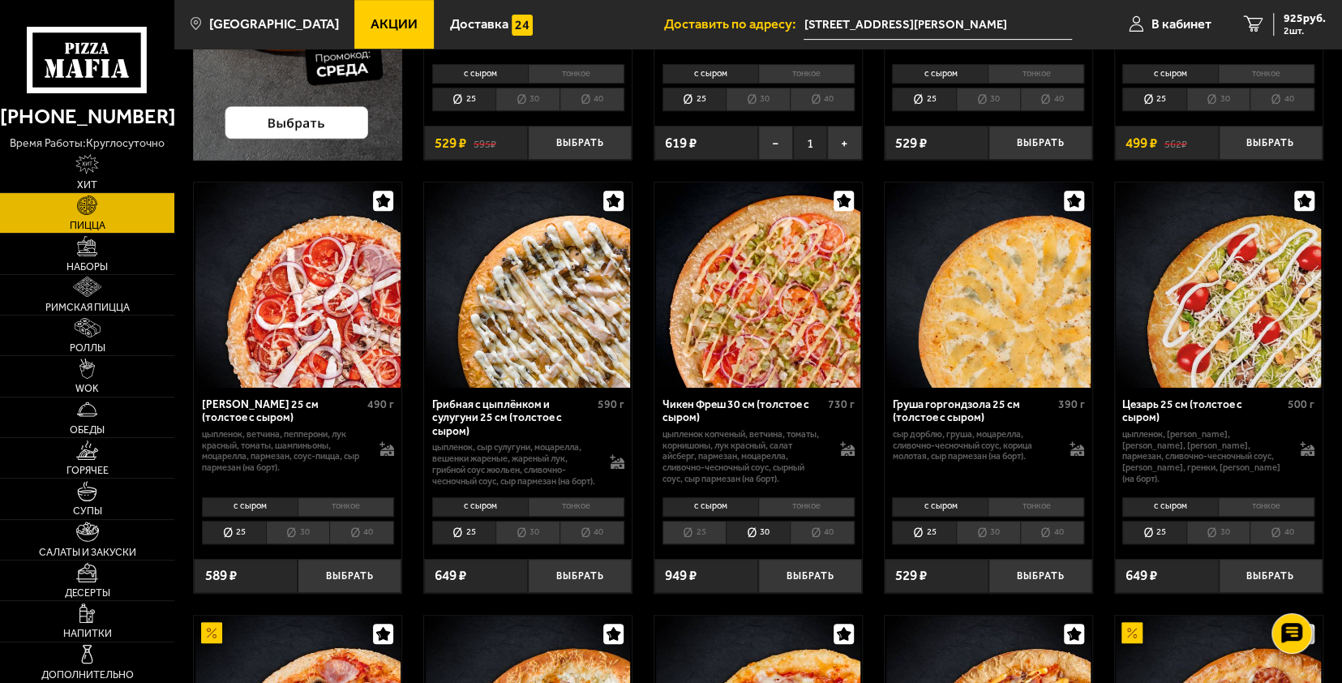
click at [707, 543] on li "25" at bounding box center [694, 532] width 64 height 24
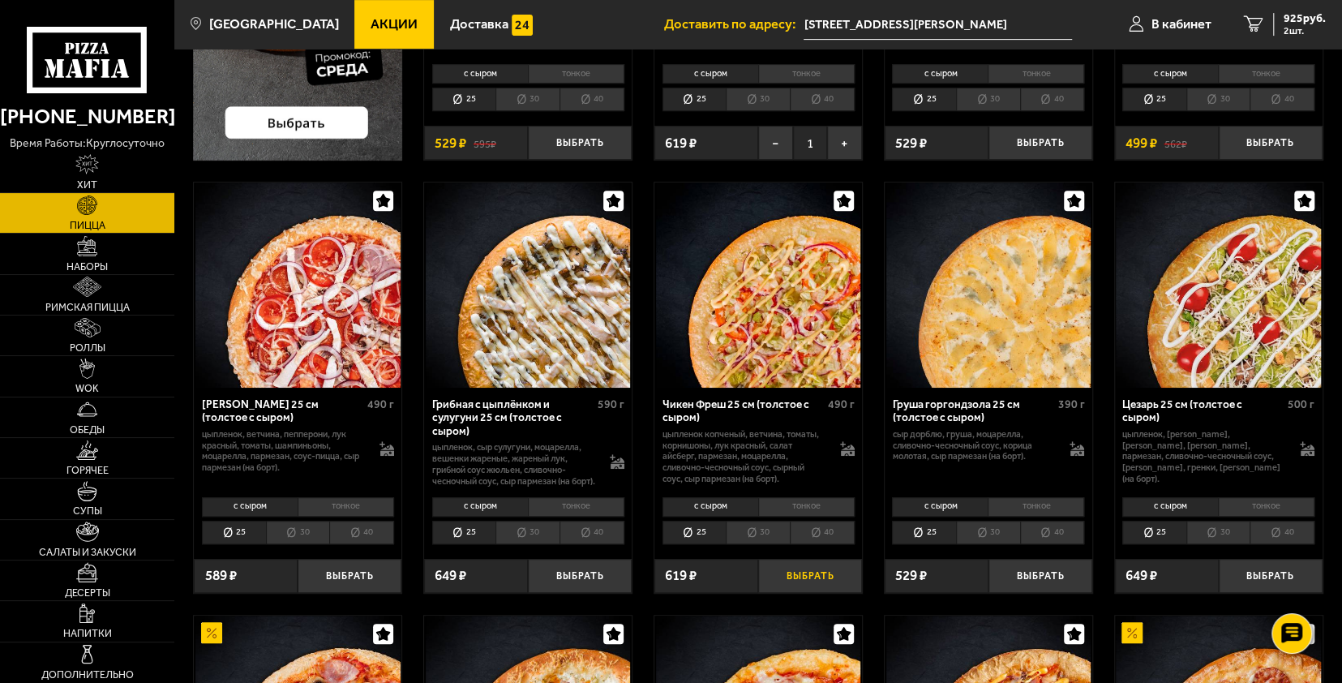
click at [785, 578] on button "Выбрать" at bounding box center [810, 576] width 104 height 34
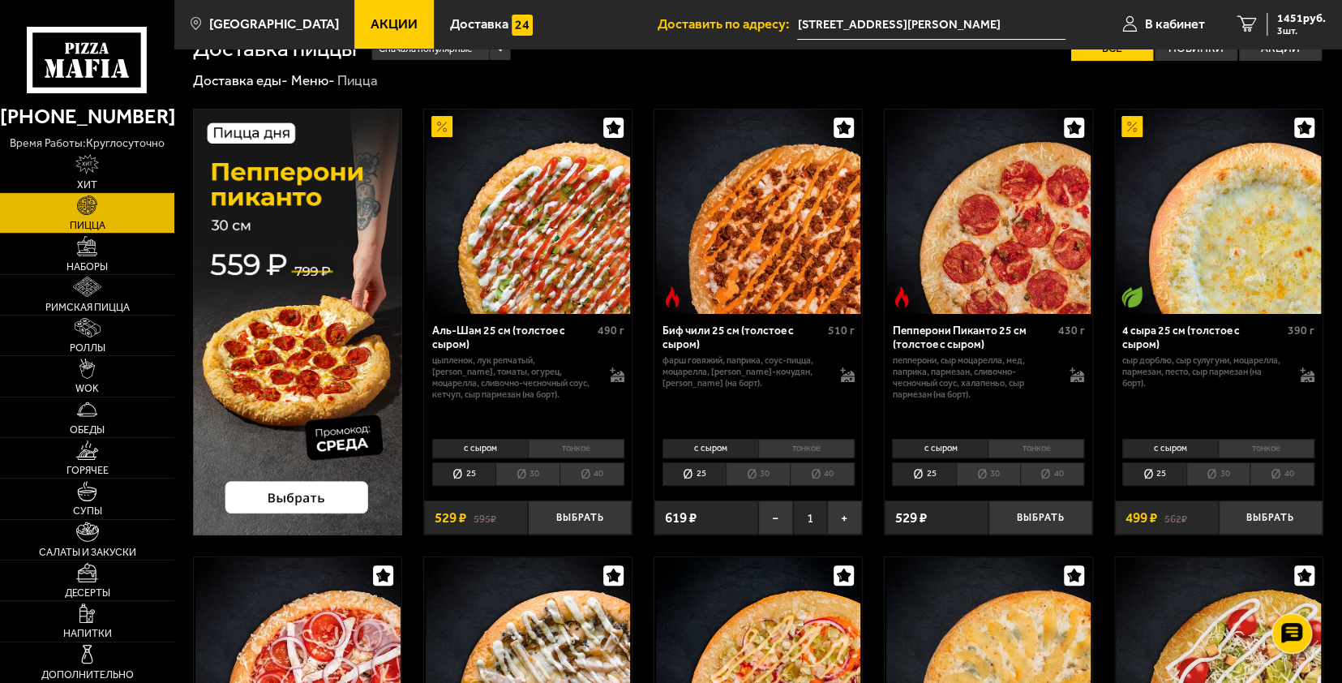
scroll to position [0, 0]
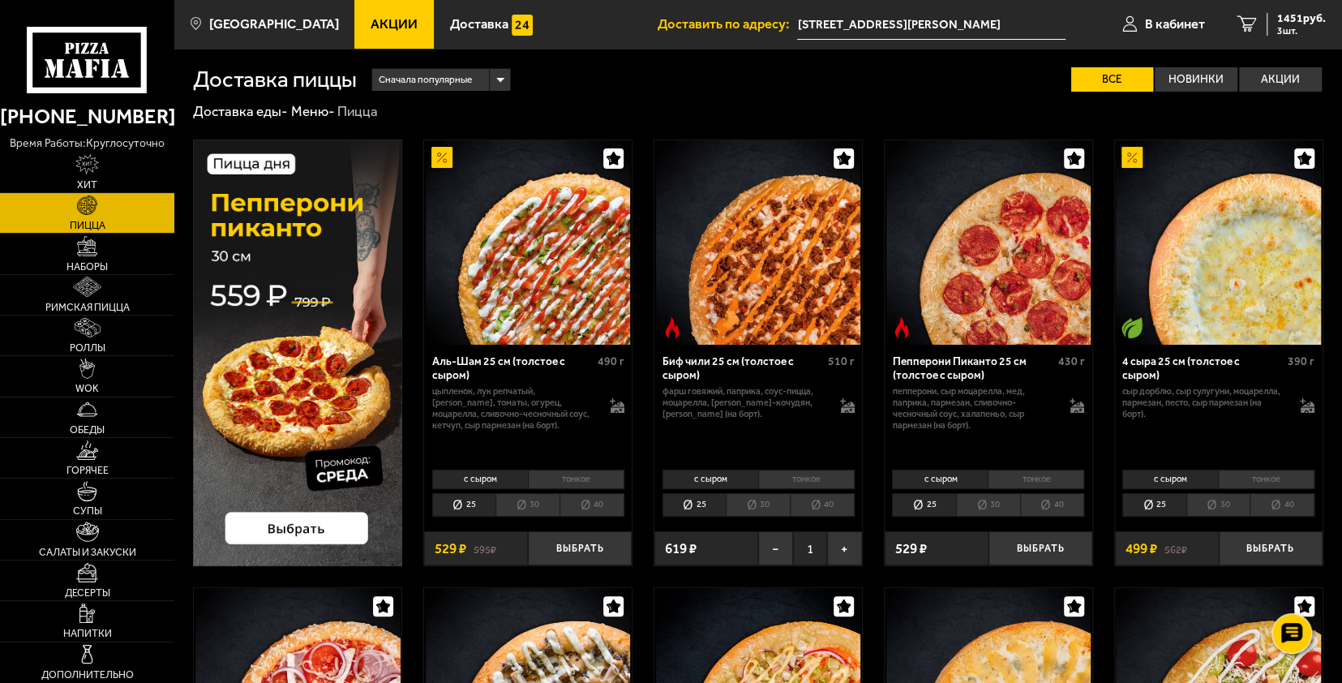
click at [405, 79] on span "Сначала популярные" at bounding box center [425, 79] width 93 height 27
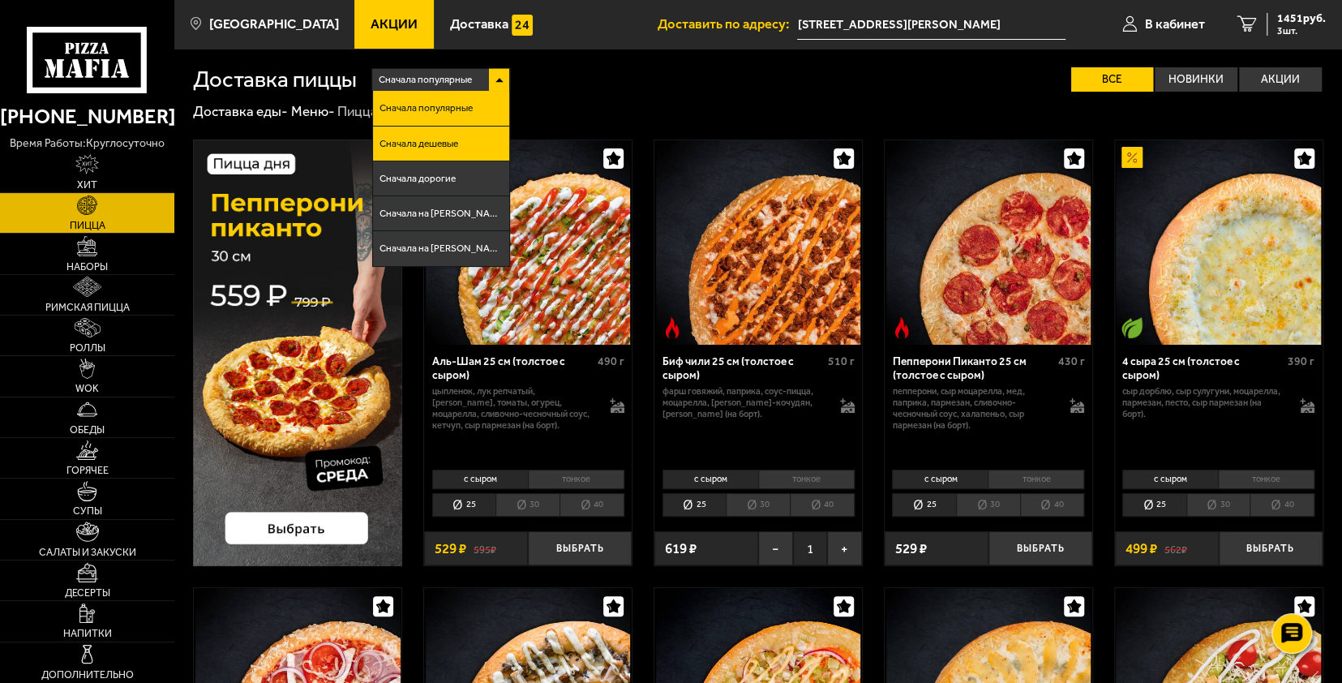
click at [428, 143] on span "Сначала дешевые" at bounding box center [418, 144] width 79 height 10
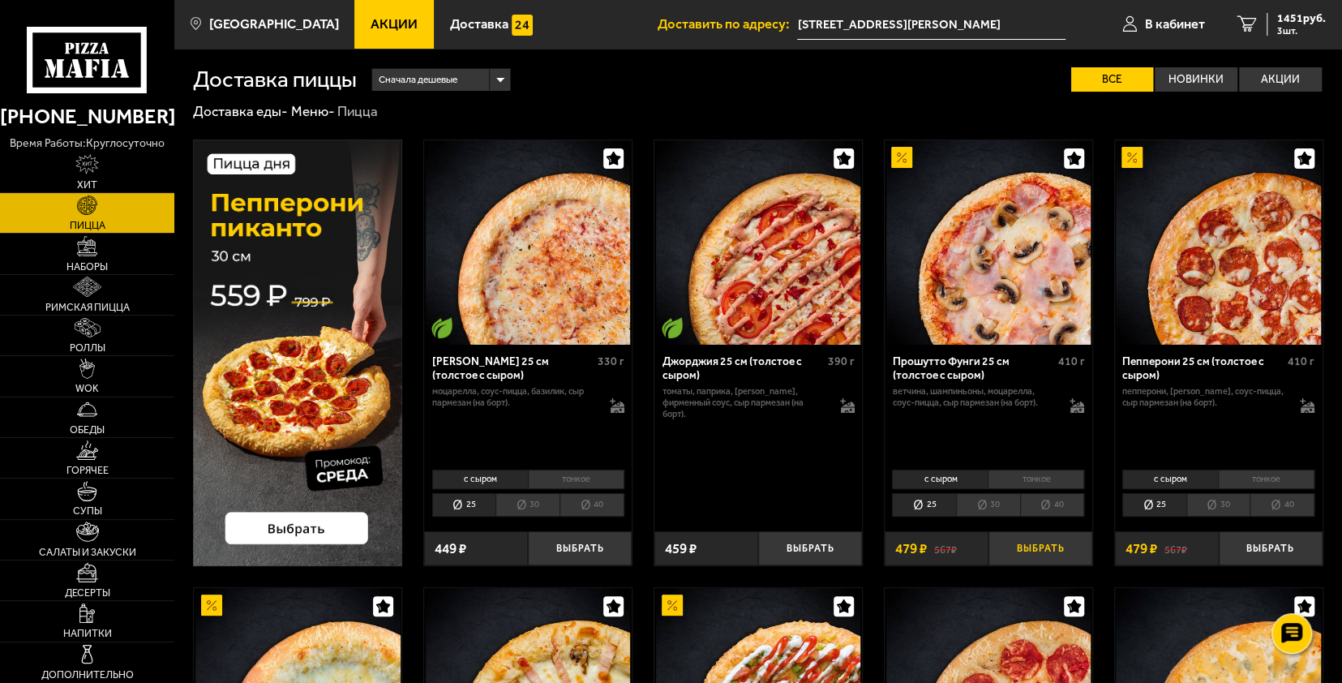
click at [1042, 546] on button "Выбрать" at bounding box center [1040, 548] width 104 height 34
click at [1278, 18] on span "1734 руб." at bounding box center [1301, 18] width 49 height 11
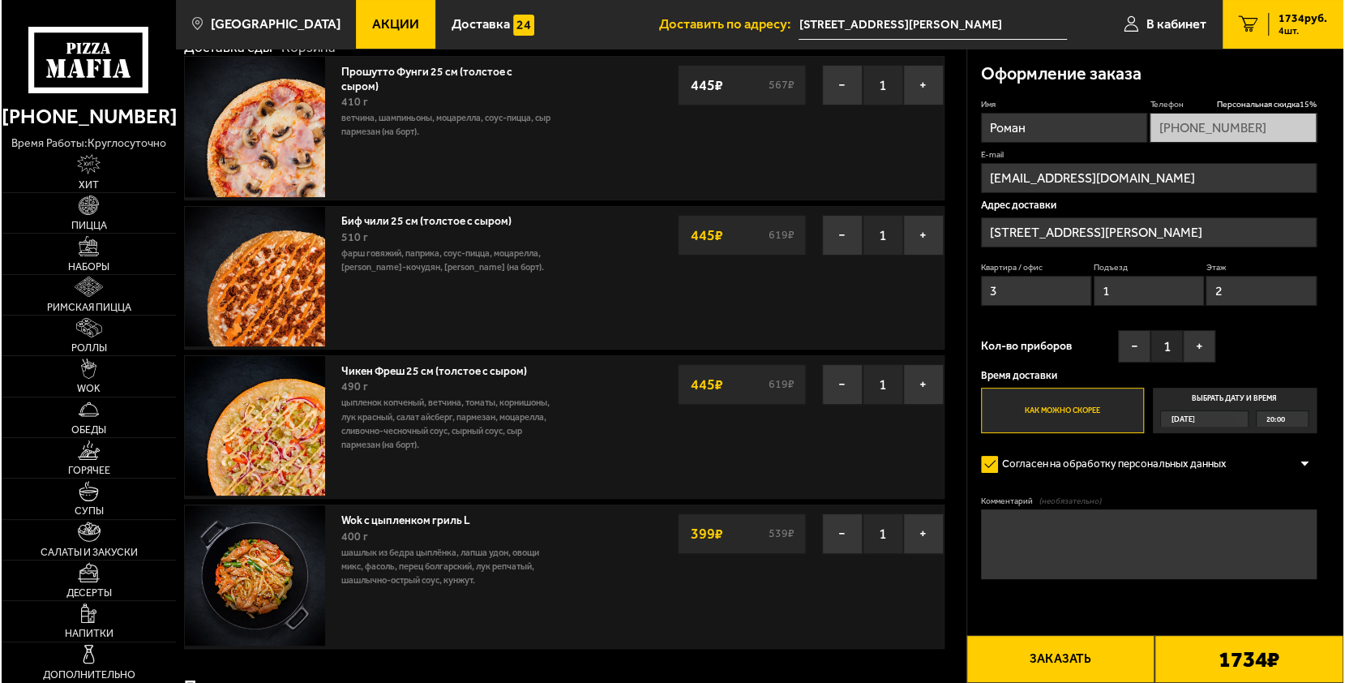
scroll to position [81, 0]
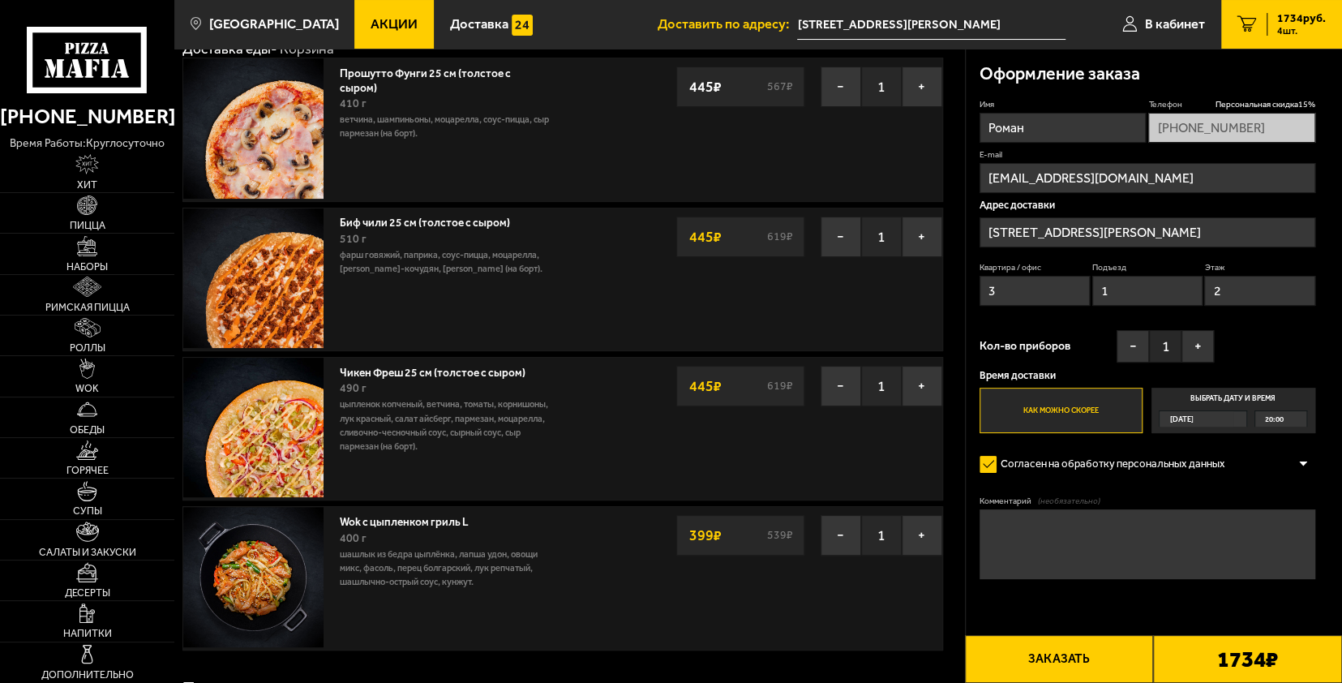
click at [1043, 648] on button "Заказать" at bounding box center [1059, 659] width 189 height 48
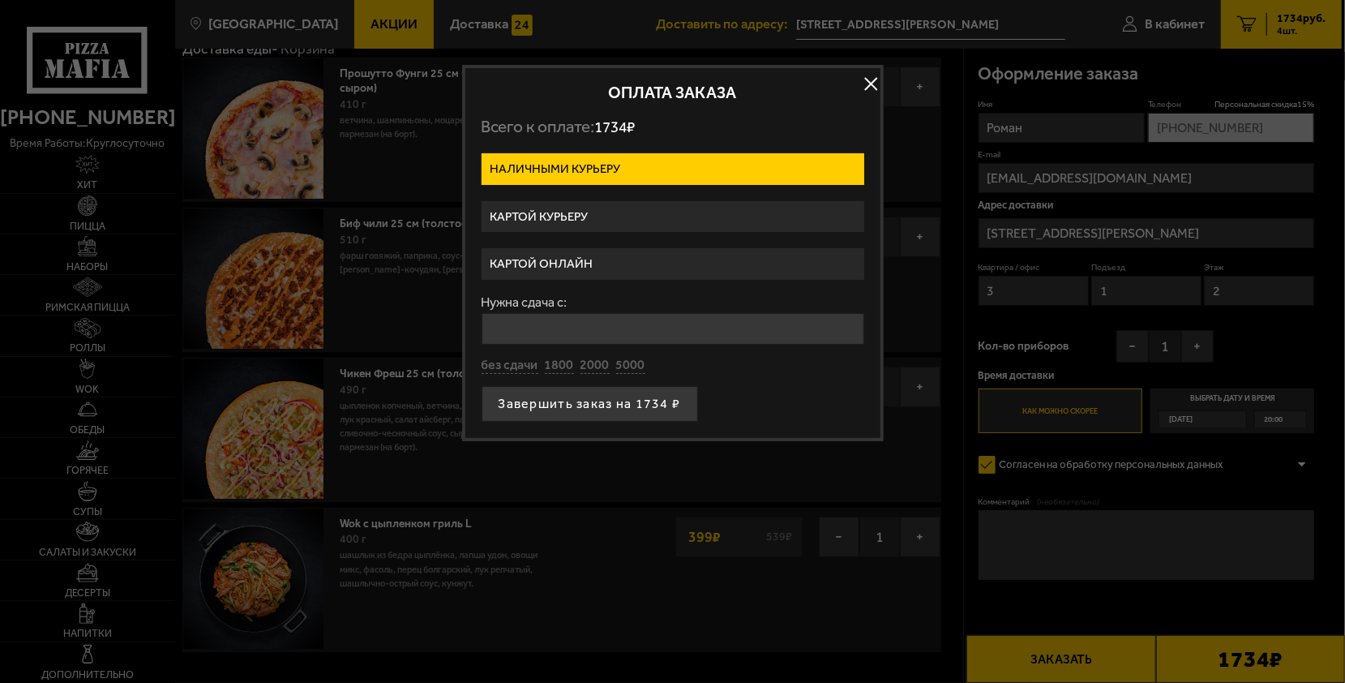
click at [578, 253] on label "Картой онлайн" at bounding box center [673, 264] width 383 height 32
click at [0, 0] on input "Картой онлайн" at bounding box center [0, 0] width 0 height 0
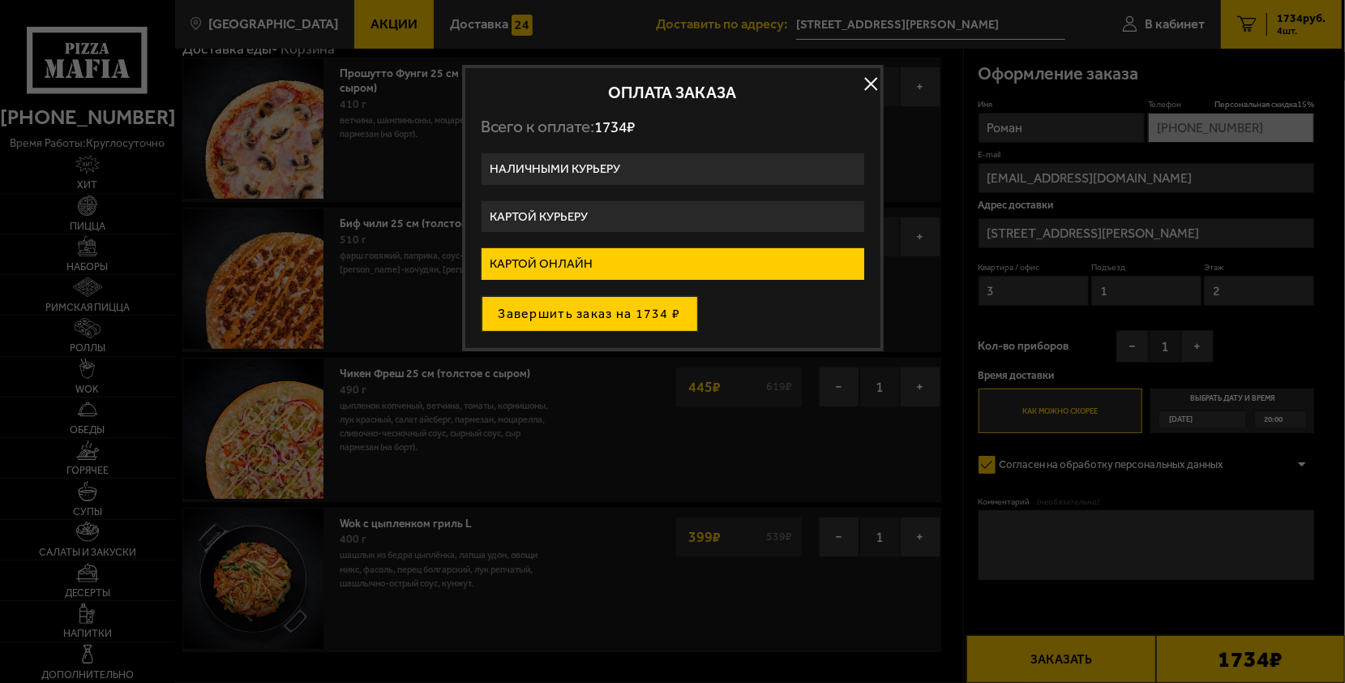
click at [580, 312] on button "Завершить заказ на 1734 ₽" at bounding box center [590, 314] width 216 height 36
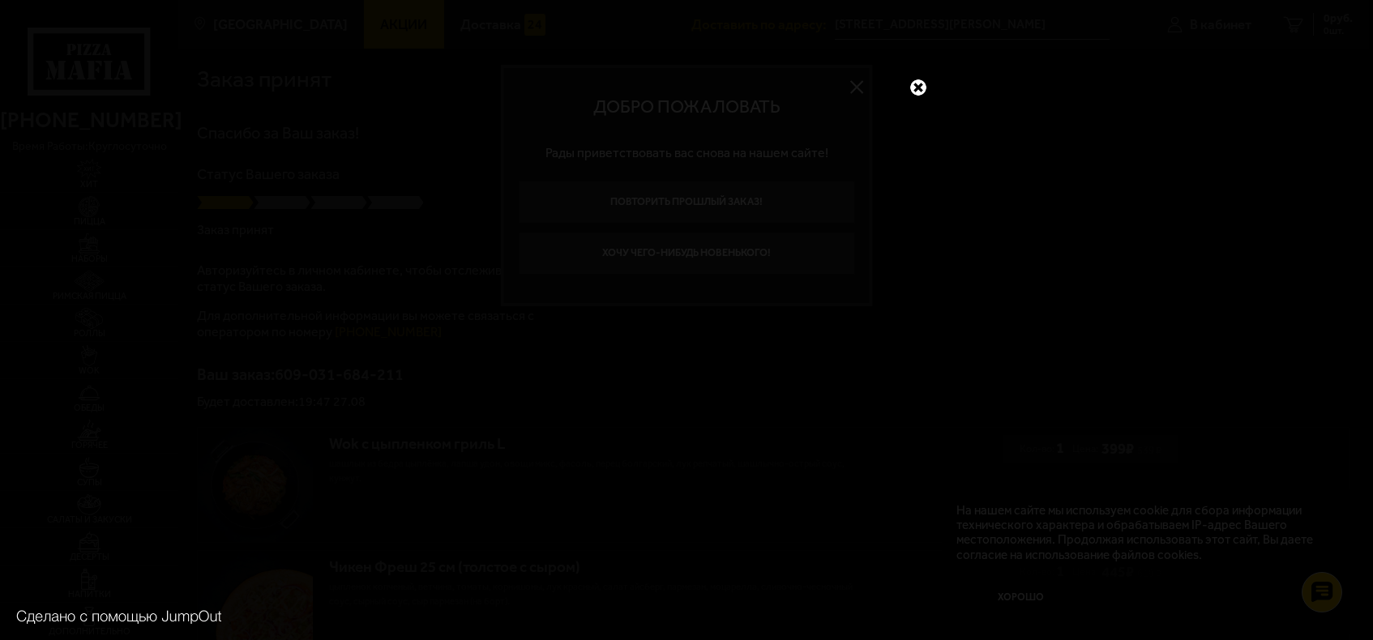
click at [918, 86] on link at bounding box center [918, 87] width 21 height 21
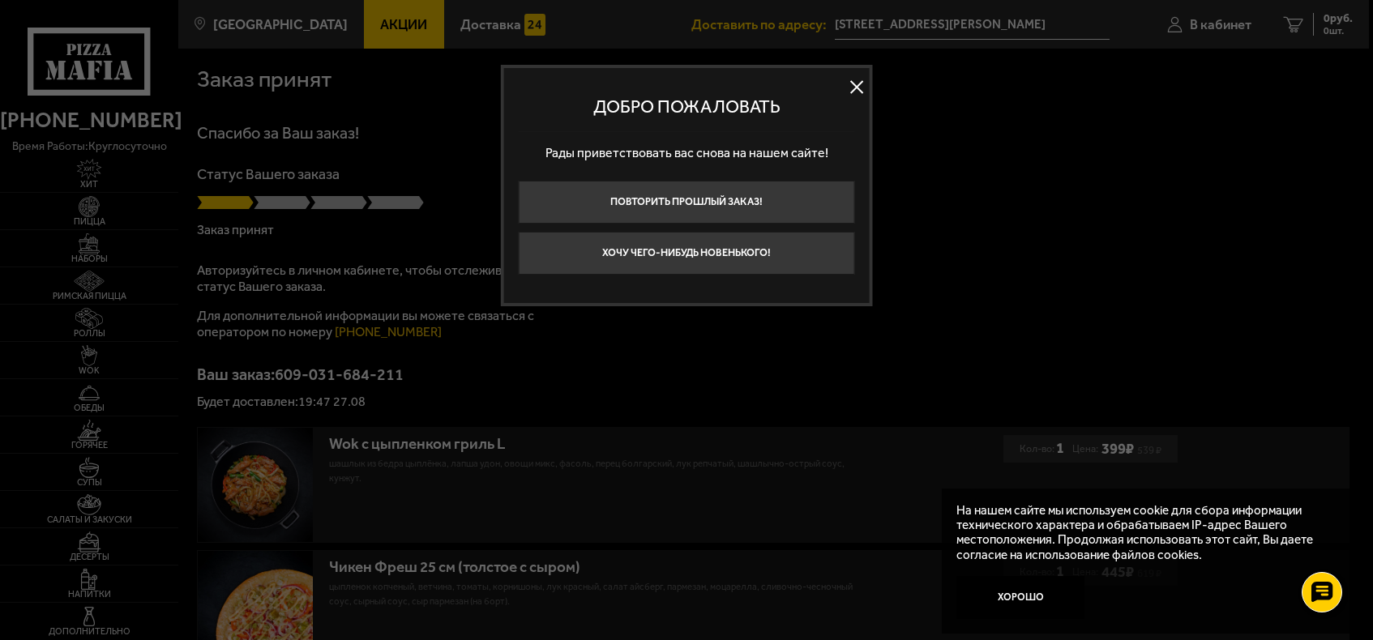
click at [858, 85] on button at bounding box center [857, 87] width 24 height 24
